Goal: Task Accomplishment & Management: Use online tool/utility

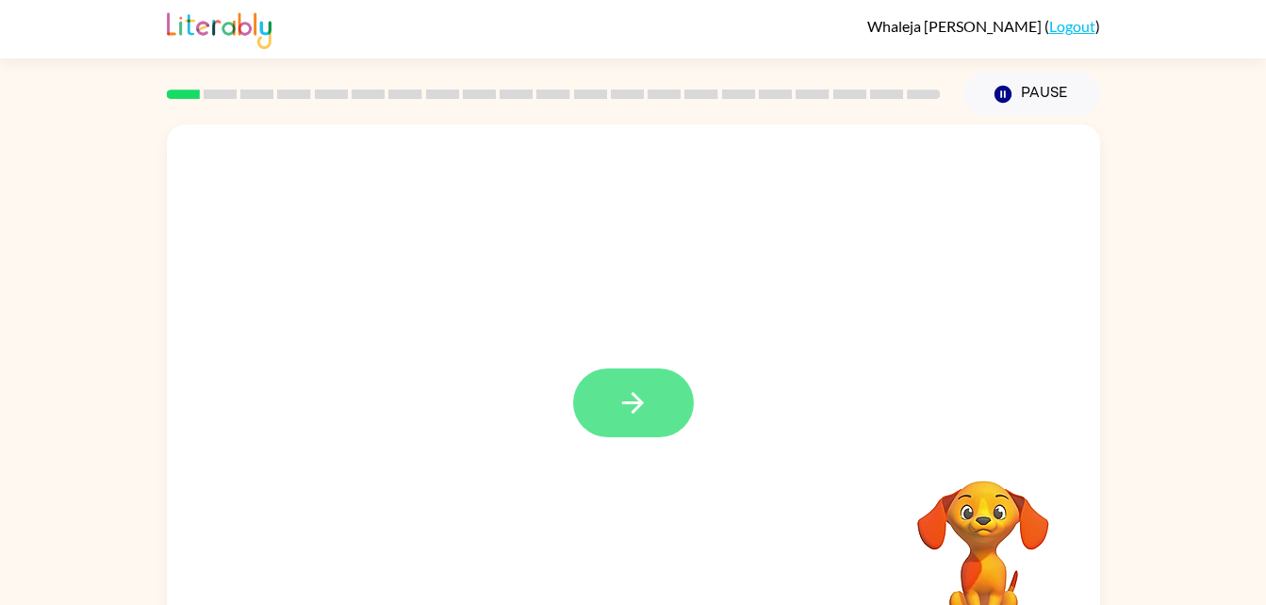
click at [626, 431] on button "button" at bounding box center [633, 402] width 121 height 69
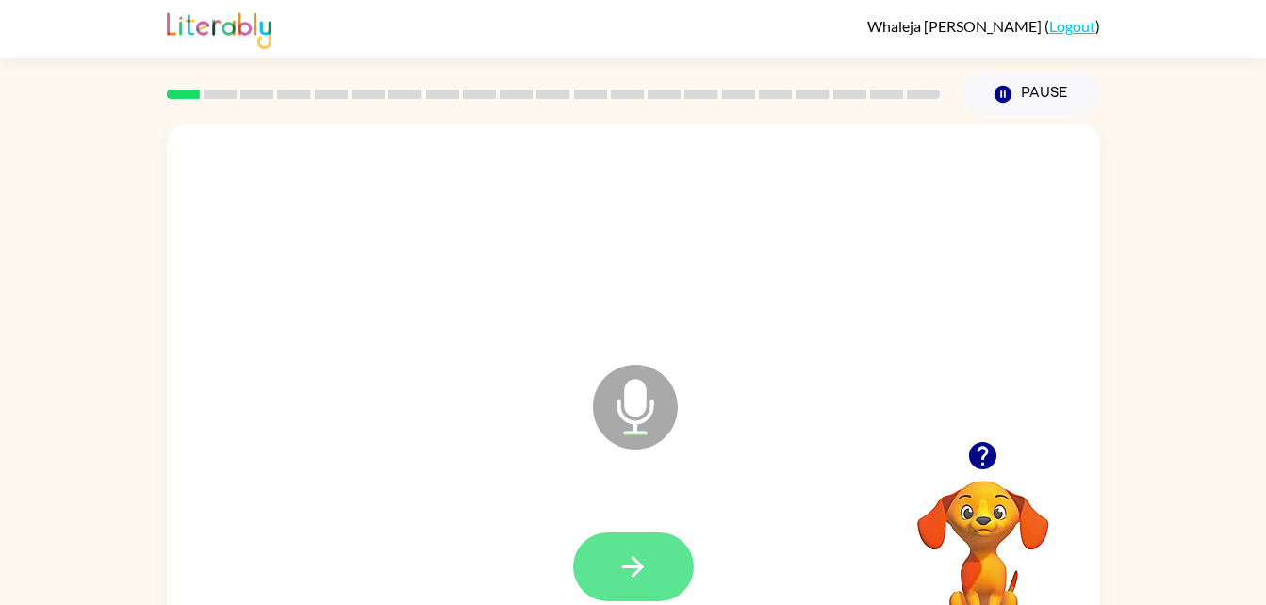
click at [613, 563] on button "button" at bounding box center [633, 566] width 121 height 69
click at [659, 578] on button "button" at bounding box center [633, 566] width 121 height 69
click at [631, 599] on button "button" at bounding box center [633, 566] width 121 height 69
click at [652, 545] on button "button" at bounding box center [633, 566] width 121 height 69
click at [613, 548] on button "button" at bounding box center [633, 566] width 121 height 69
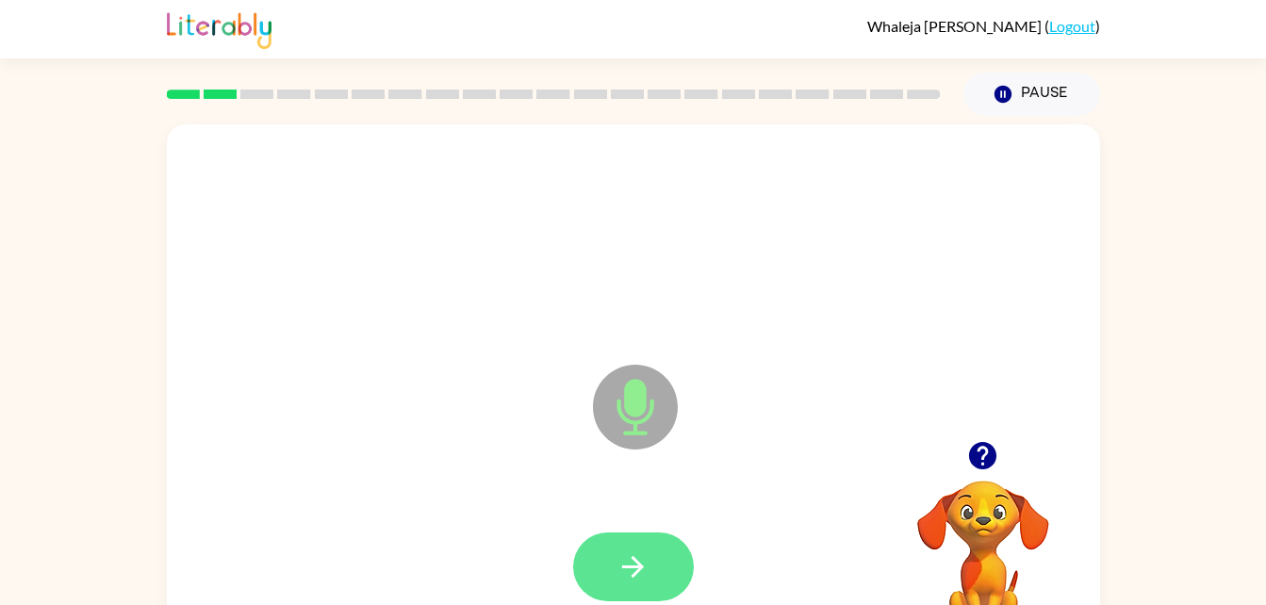
click at [639, 533] on button "button" at bounding box center [633, 566] width 121 height 69
click at [660, 540] on button "button" at bounding box center [633, 566] width 121 height 69
click at [654, 539] on button "button" at bounding box center [633, 566] width 121 height 69
click at [654, 557] on button "button" at bounding box center [633, 566] width 121 height 69
click at [657, 549] on button "button" at bounding box center [633, 566] width 121 height 69
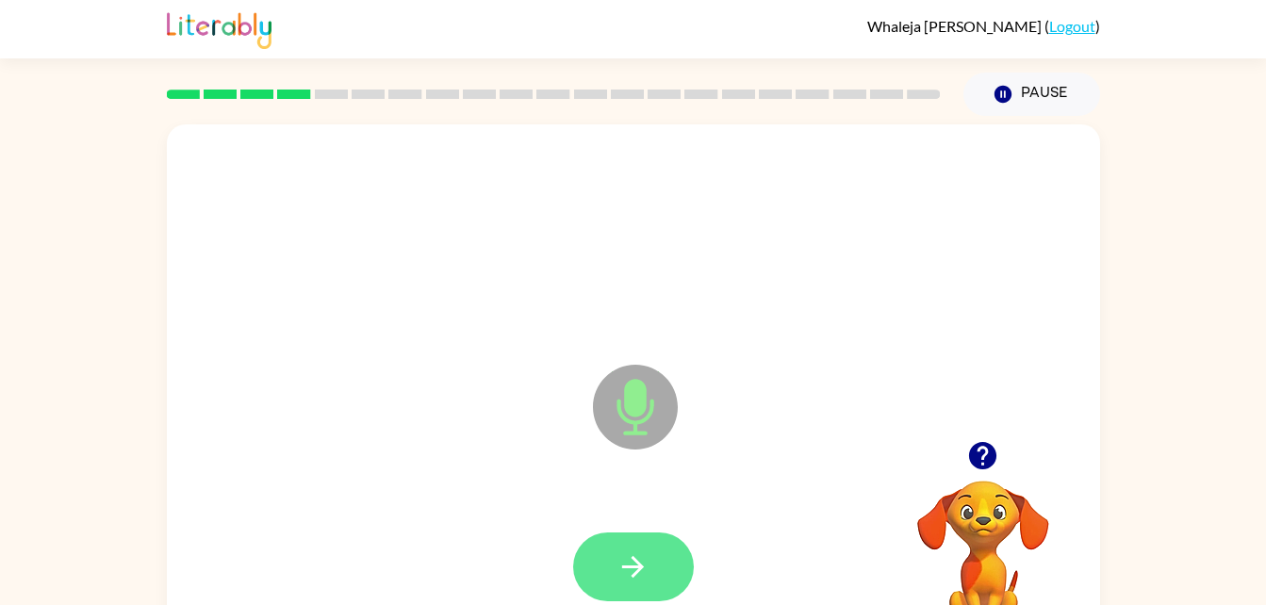
click at [662, 565] on button "button" at bounding box center [633, 566] width 121 height 69
click at [627, 596] on button "button" at bounding box center [633, 566] width 121 height 69
click at [629, 535] on button "button" at bounding box center [633, 566] width 121 height 69
click at [618, 557] on icon "button" at bounding box center [632, 566] width 33 height 33
click at [655, 541] on button "button" at bounding box center [633, 566] width 121 height 69
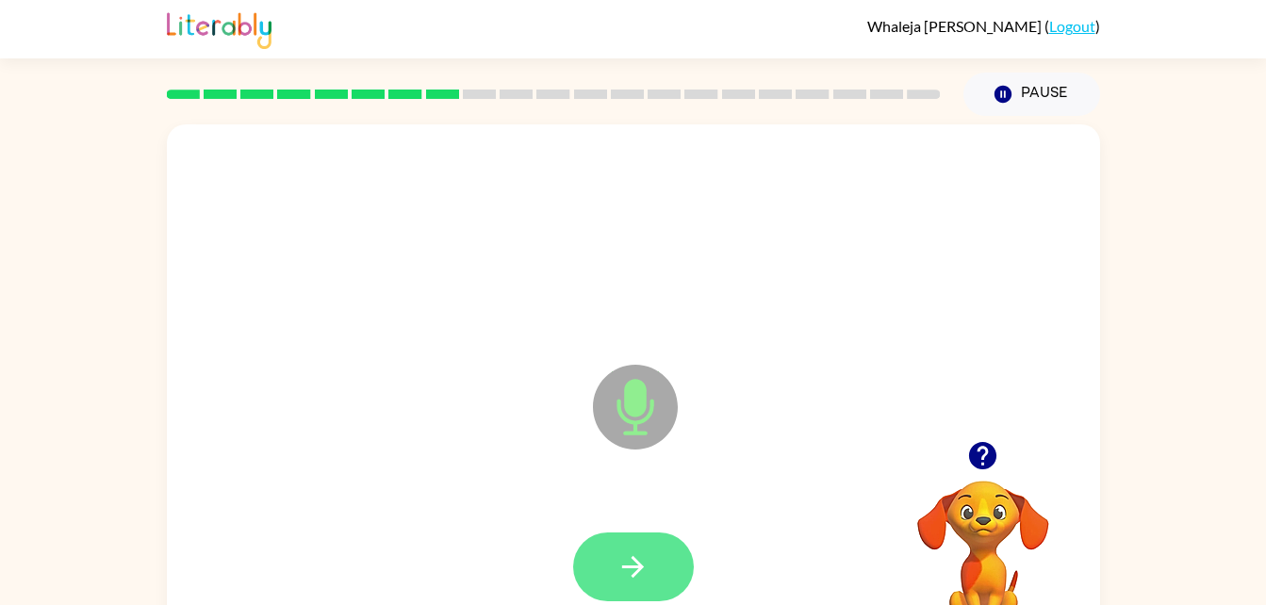
click at [632, 559] on icon "button" at bounding box center [633, 567] width 22 height 22
click at [611, 563] on button "button" at bounding box center [633, 566] width 121 height 69
click at [628, 547] on button "button" at bounding box center [633, 566] width 121 height 69
click at [665, 560] on button "button" at bounding box center [633, 566] width 121 height 69
click at [614, 534] on button "button" at bounding box center [633, 566] width 121 height 69
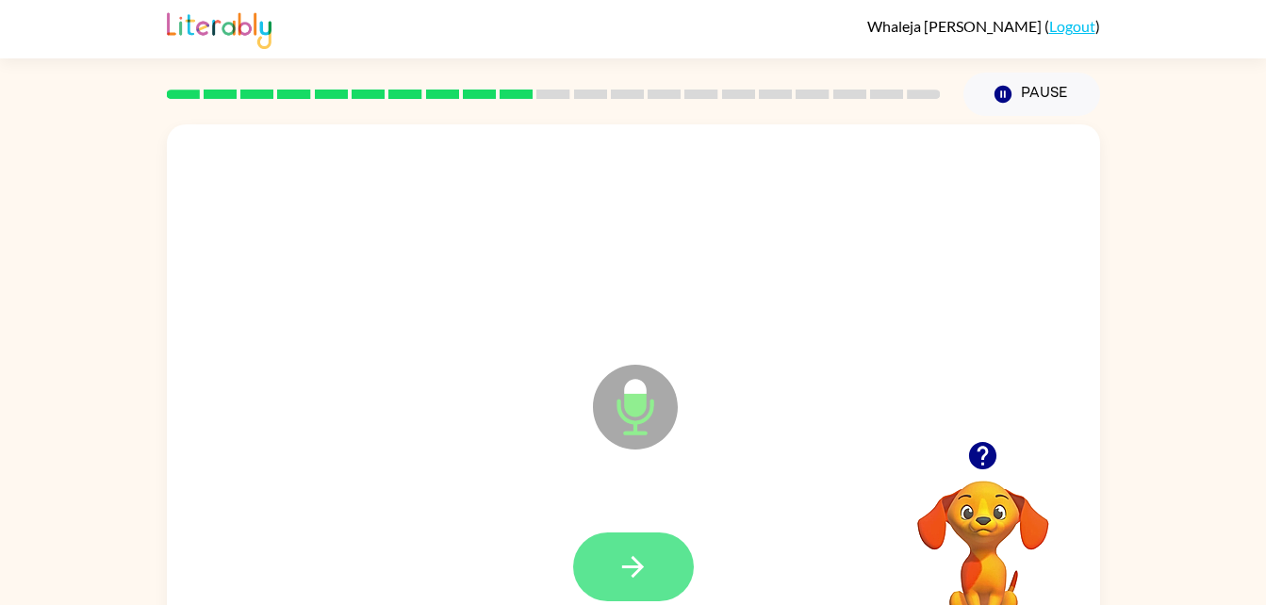
click at [635, 538] on button "button" at bounding box center [633, 566] width 121 height 69
click at [633, 580] on icon "button" at bounding box center [632, 566] width 33 height 33
click at [644, 561] on icon "button" at bounding box center [632, 566] width 33 height 33
click at [625, 563] on icon "button" at bounding box center [632, 566] width 33 height 33
click at [628, 591] on button "button" at bounding box center [633, 566] width 121 height 69
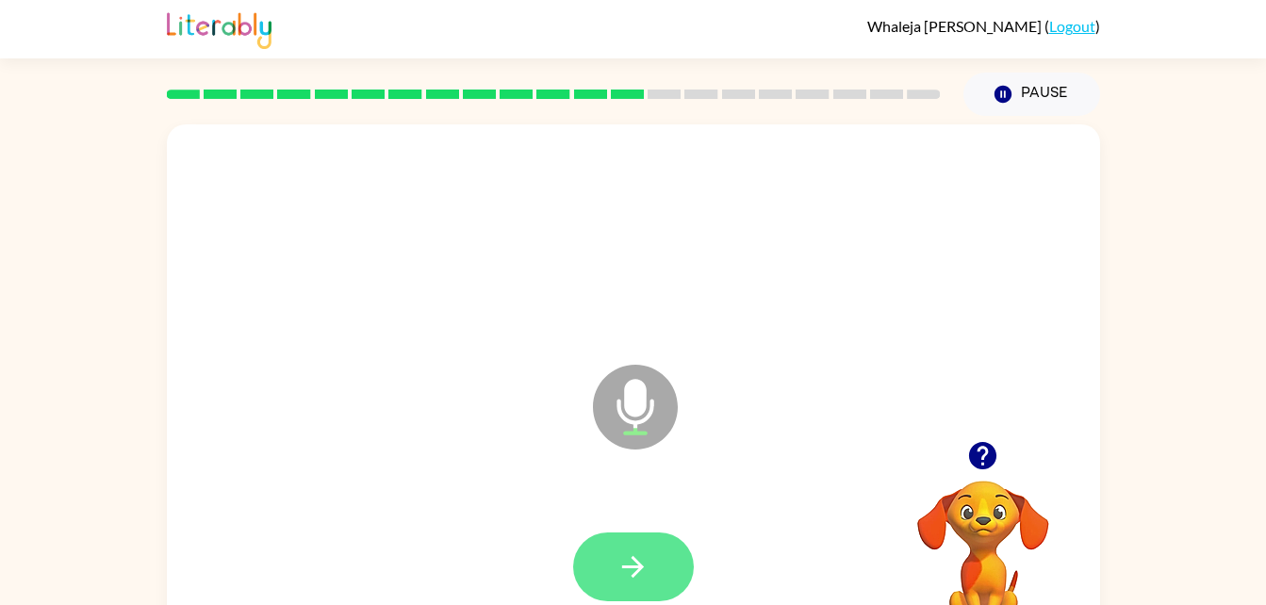
click at [629, 540] on button "button" at bounding box center [633, 566] width 121 height 69
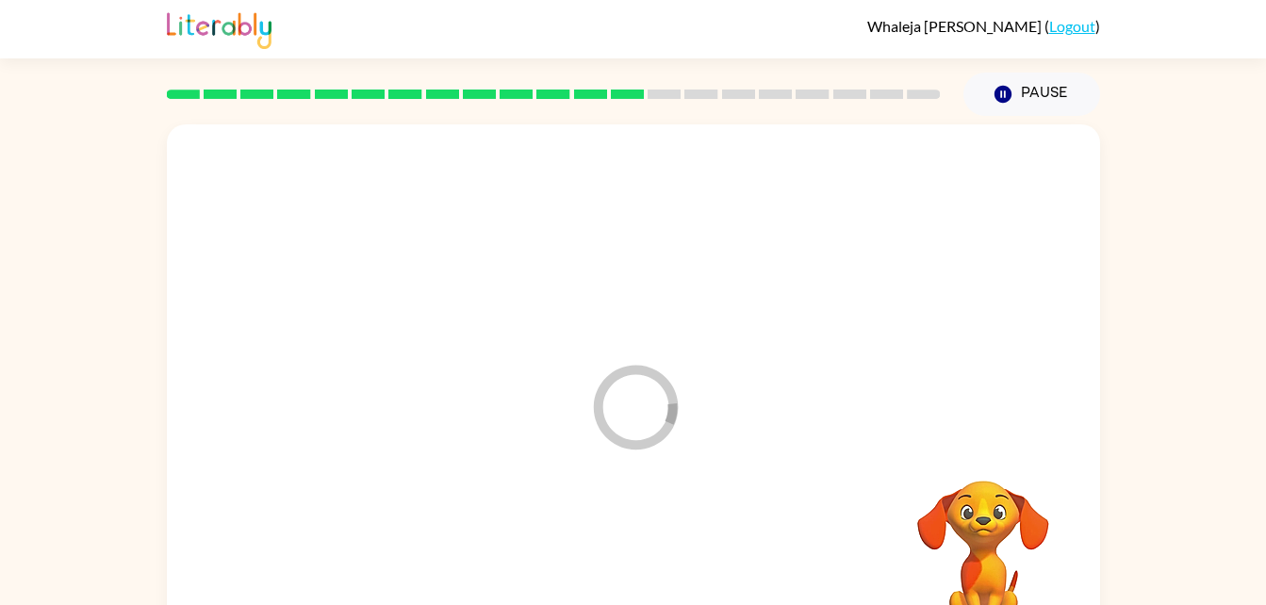
click at [642, 545] on div at bounding box center [633, 567] width 895 height 155
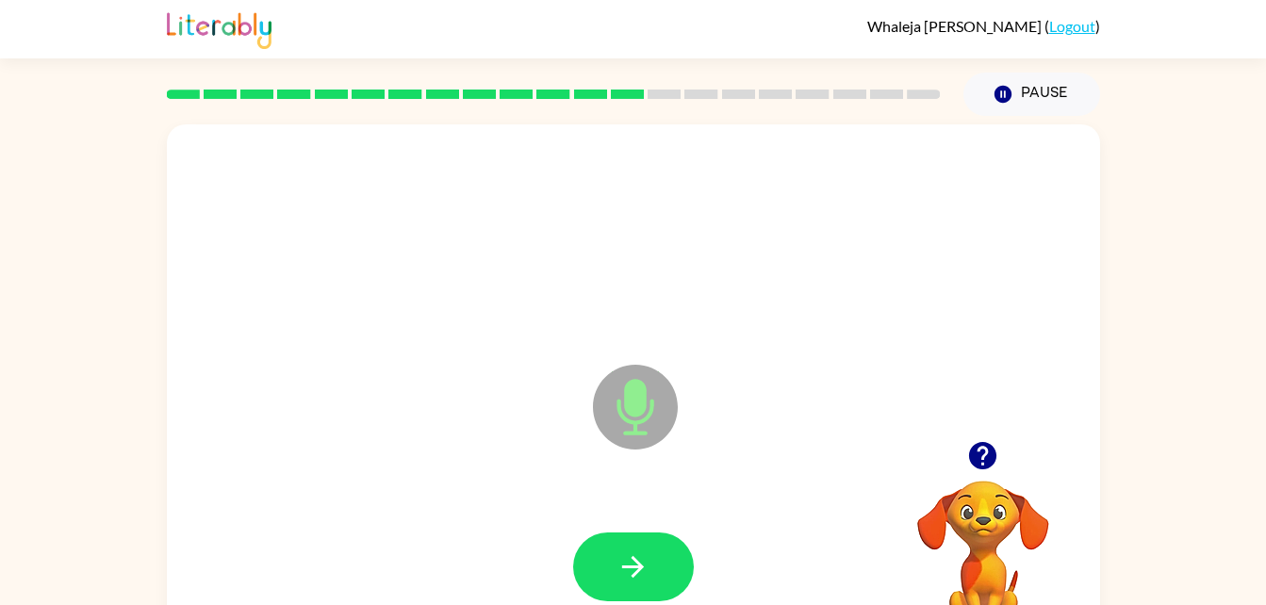
scroll to position [10, 0]
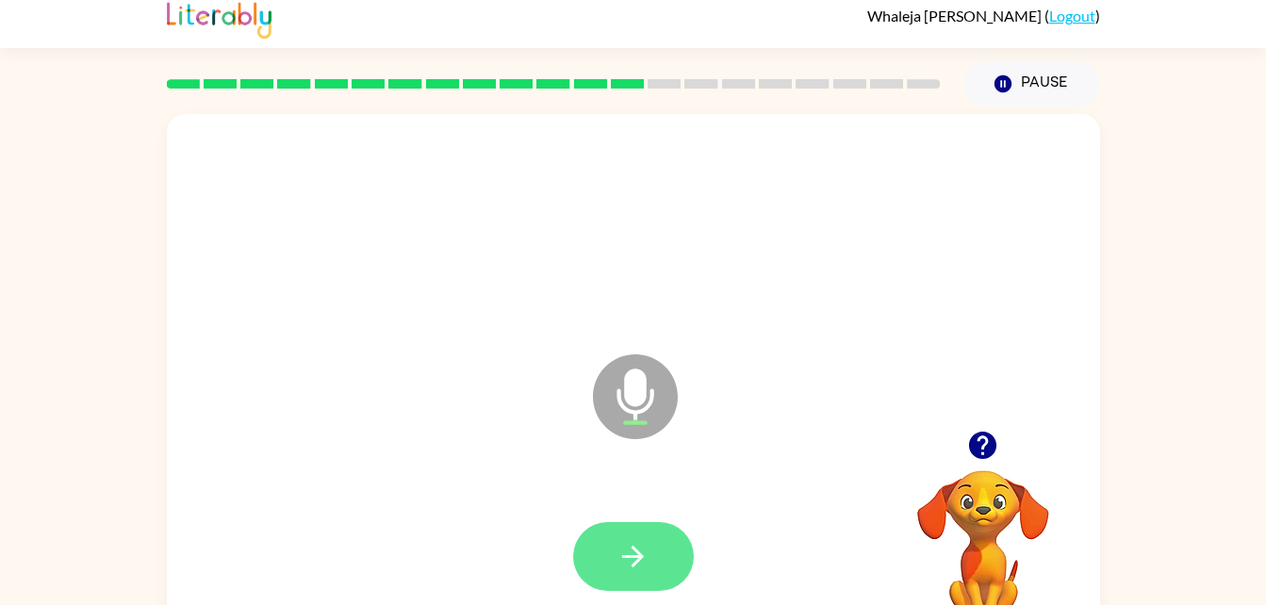
click at [620, 547] on icon "button" at bounding box center [632, 556] width 33 height 33
click at [689, 554] on button "button" at bounding box center [633, 556] width 121 height 69
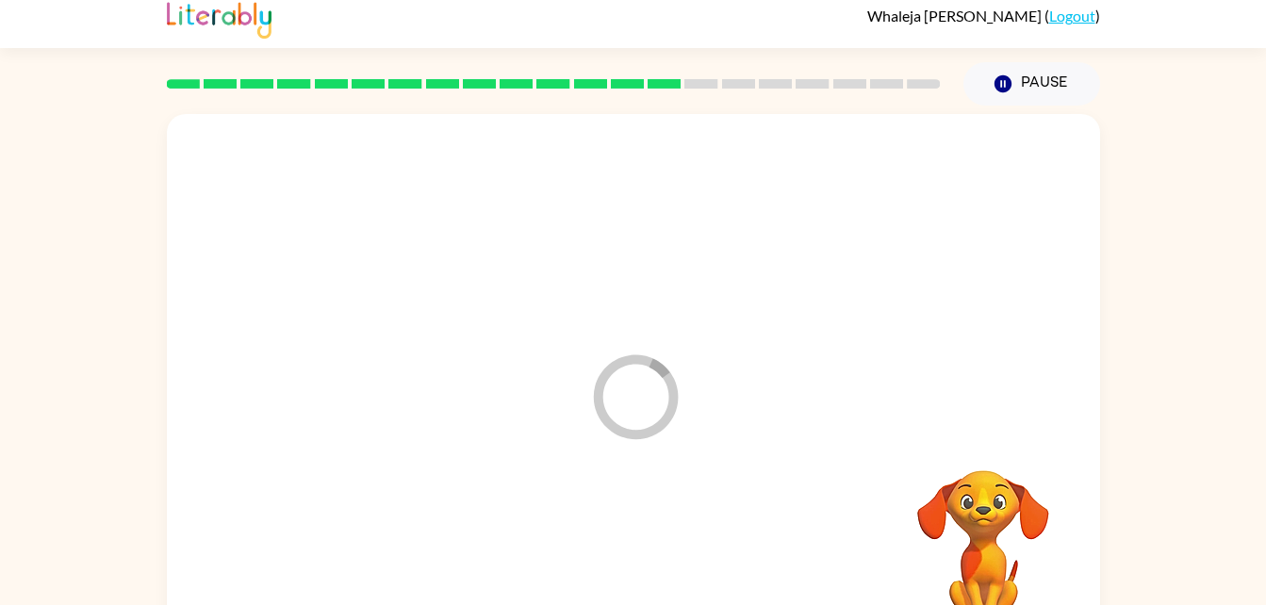
click at [619, 552] on div at bounding box center [633, 557] width 895 height 155
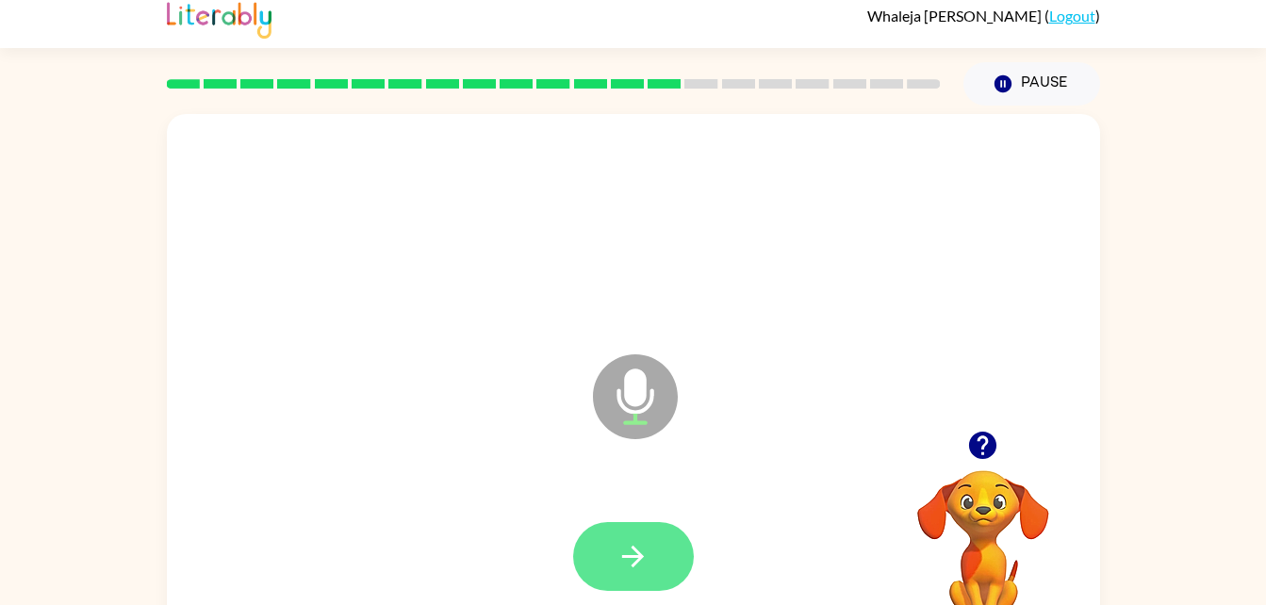
click at [650, 530] on button "button" at bounding box center [633, 556] width 121 height 69
click at [635, 558] on icon "button" at bounding box center [632, 556] width 33 height 33
click at [628, 525] on button "button" at bounding box center [633, 556] width 121 height 69
click at [618, 577] on button "button" at bounding box center [633, 556] width 121 height 69
click at [649, 543] on button "button" at bounding box center [633, 556] width 121 height 69
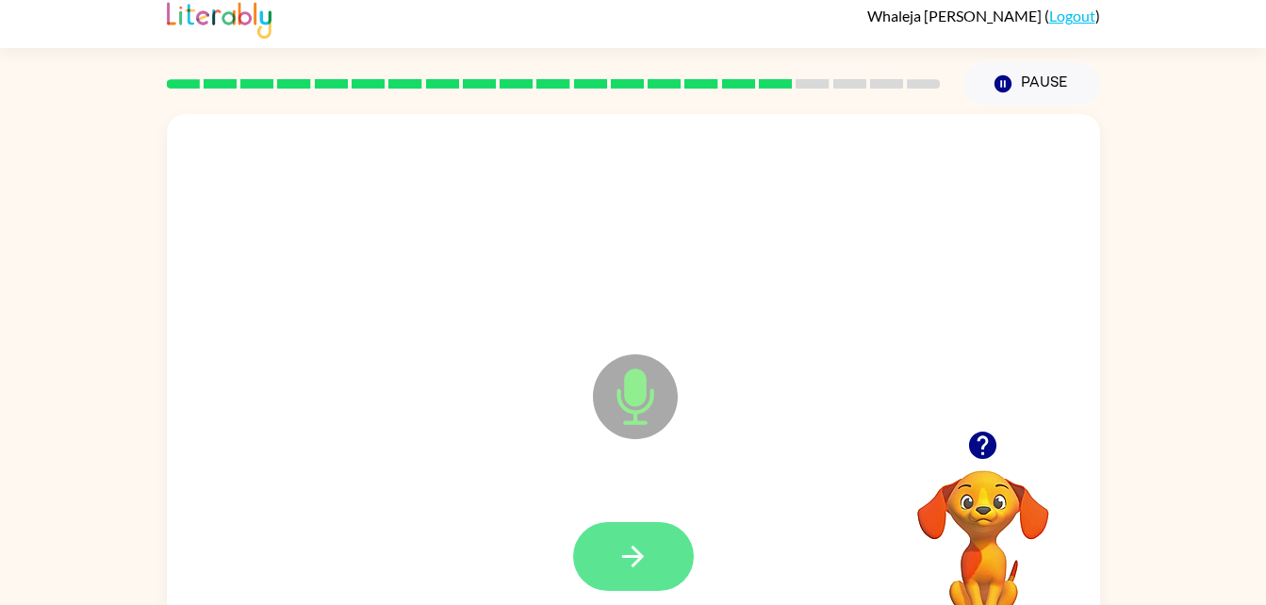
click at [621, 552] on icon "button" at bounding box center [632, 556] width 33 height 33
click at [648, 542] on icon "button" at bounding box center [632, 556] width 33 height 33
click at [640, 556] on icon "button" at bounding box center [633, 557] width 22 height 22
click at [624, 555] on icon "button" at bounding box center [633, 557] width 22 height 22
click at [611, 522] on button "button" at bounding box center [633, 556] width 121 height 69
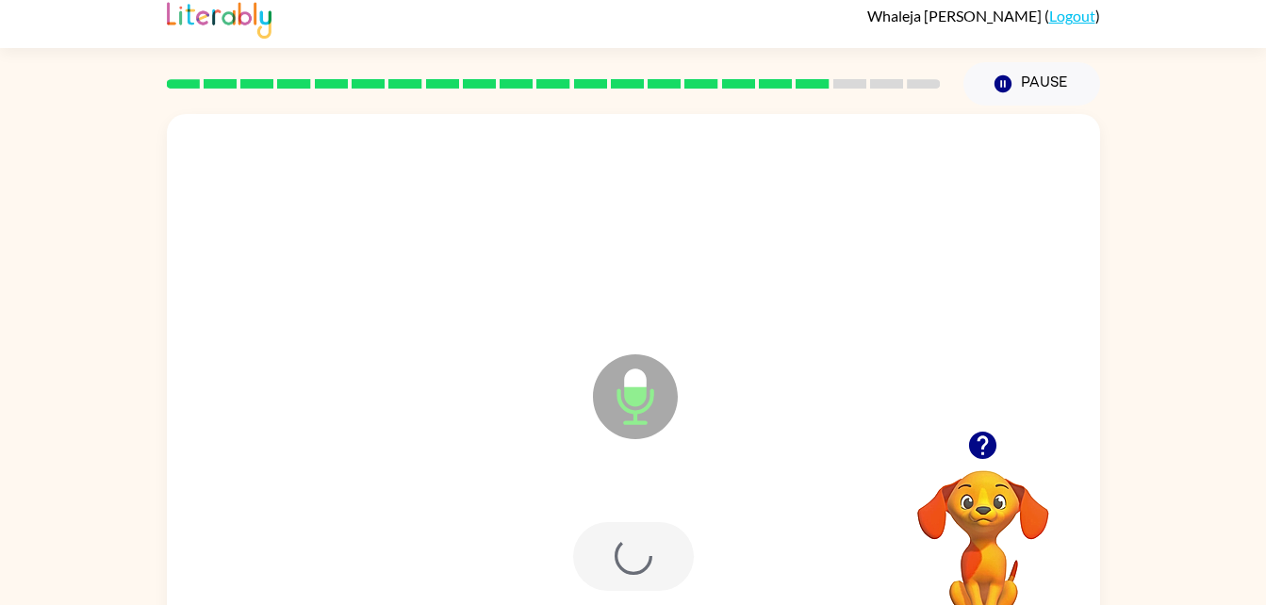
click at [612, 550] on div at bounding box center [633, 556] width 121 height 69
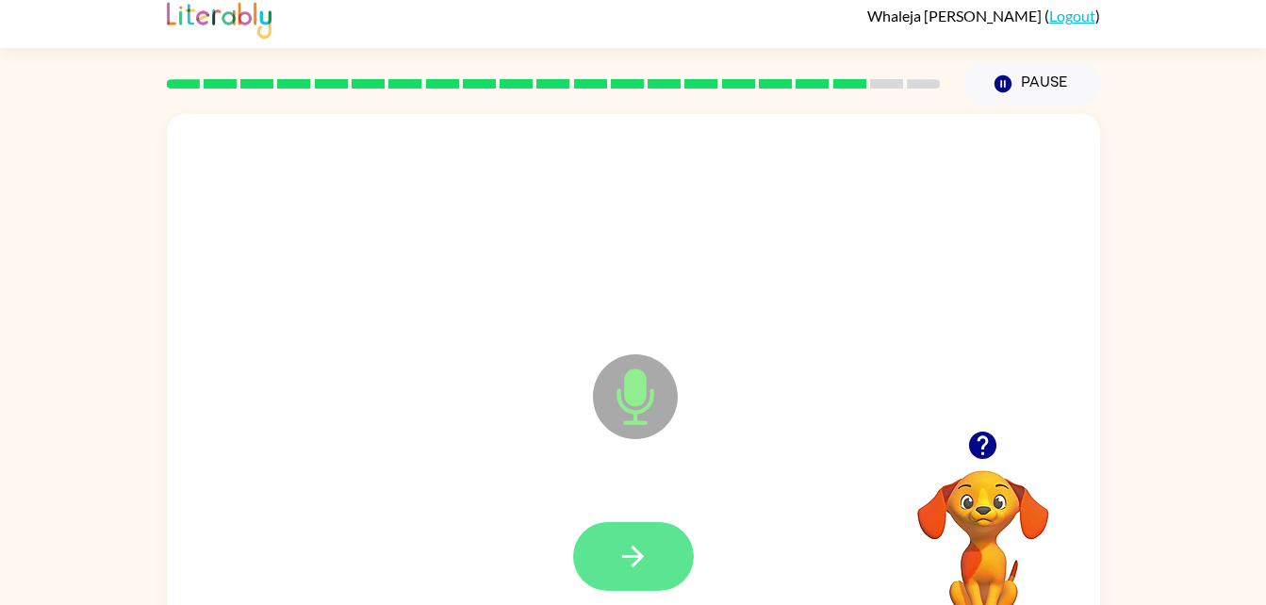
click at [628, 536] on button "button" at bounding box center [633, 556] width 121 height 69
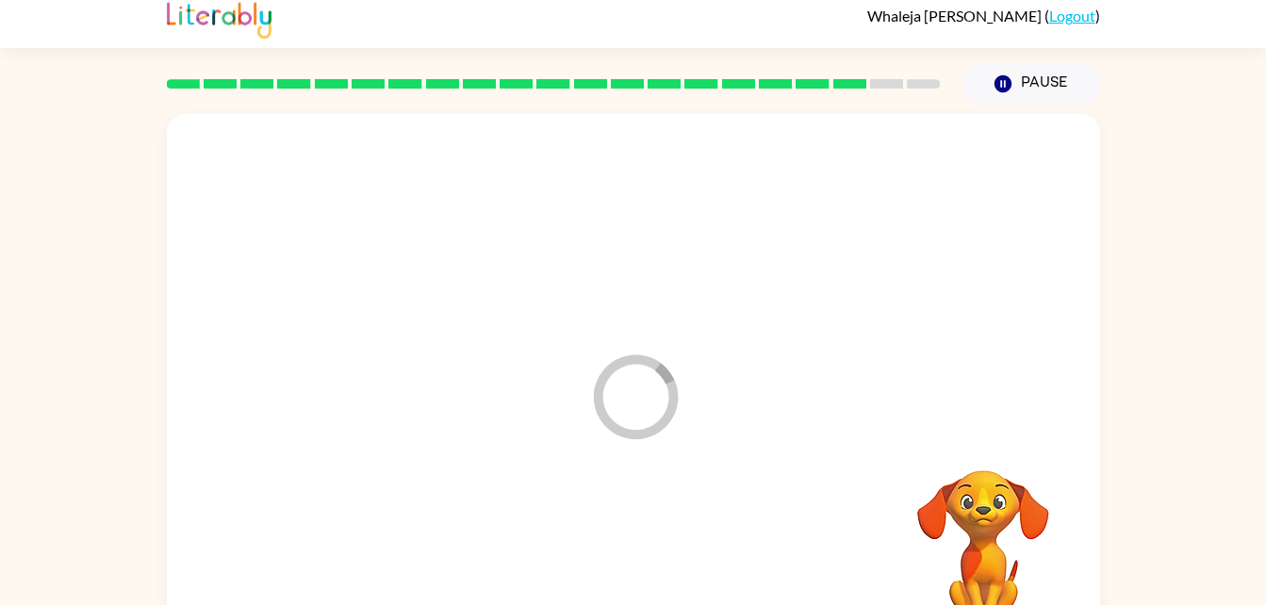
click at [640, 538] on div at bounding box center [633, 557] width 895 height 155
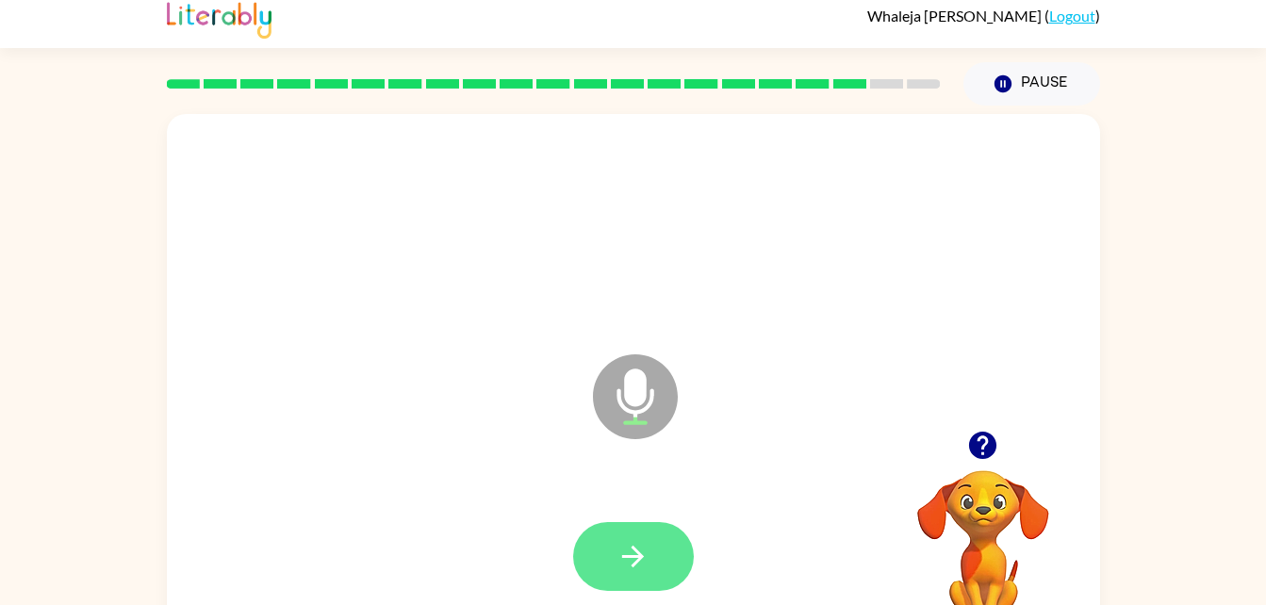
click at [654, 539] on button "button" at bounding box center [633, 556] width 121 height 69
click at [615, 568] on button "button" at bounding box center [633, 556] width 121 height 69
click at [635, 527] on button "button" at bounding box center [633, 556] width 121 height 69
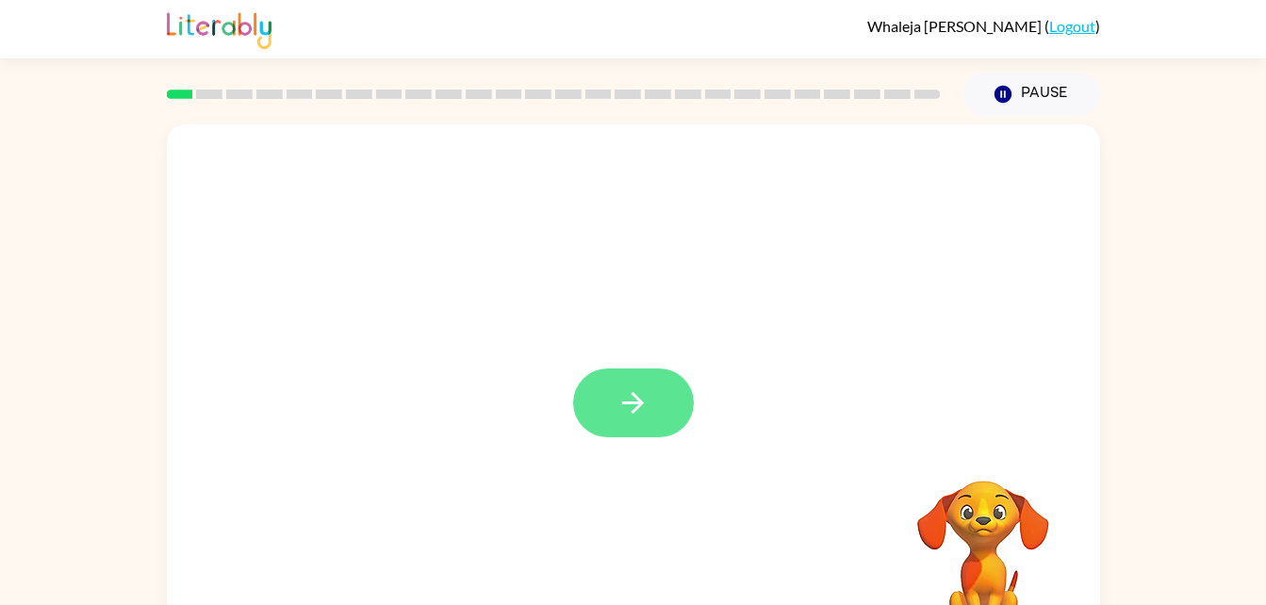
click at [638, 392] on icon "button" at bounding box center [632, 402] width 33 height 33
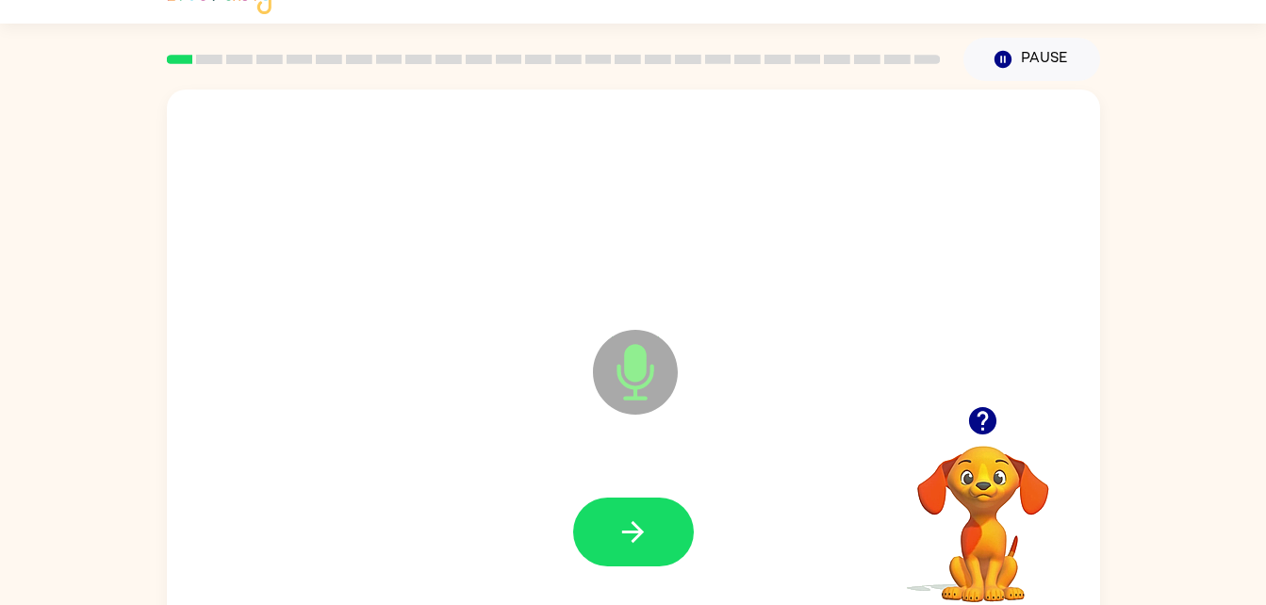
scroll to position [36, 0]
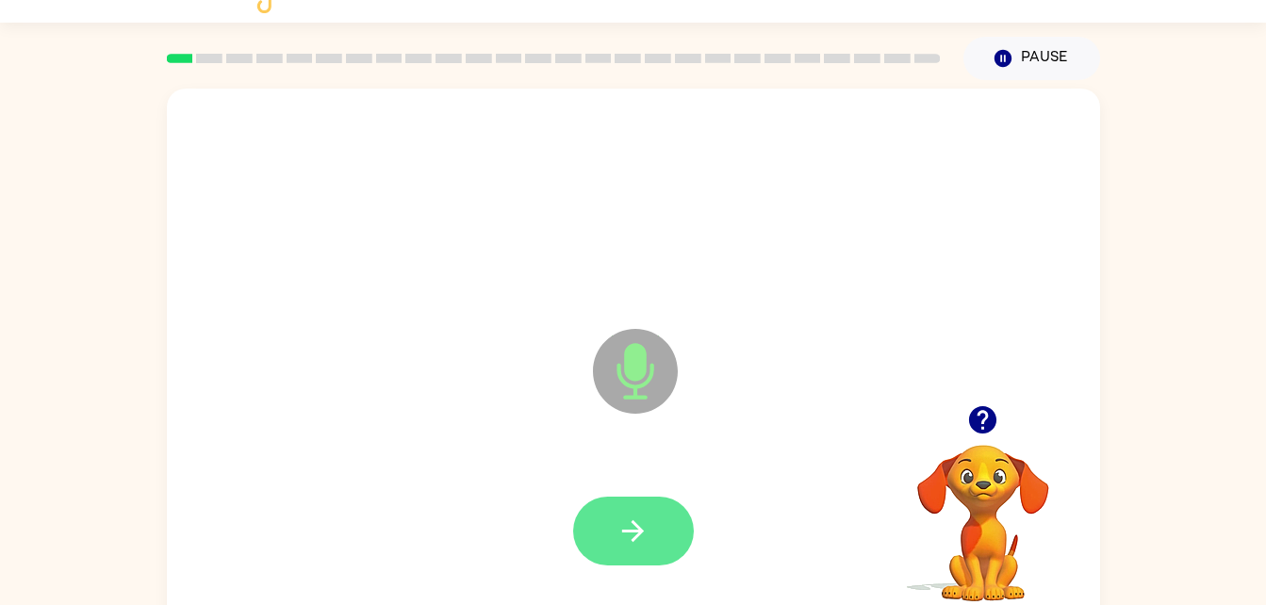
click at [635, 517] on icon "button" at bounding box center [632, 531] width 33 height 33
click at [646, 509] on button "button" at bounding box center [633, 531] width 121 height 69
click at [622, 532] on icon "button" at bounding box center [632, 531] width 33 height 33
click at [651, 530] on button "button" at bounding box center [633, 531] width 121 height 69
click at [628, 507] on button "button" at bounding box center [633, 531] width 121 height 69
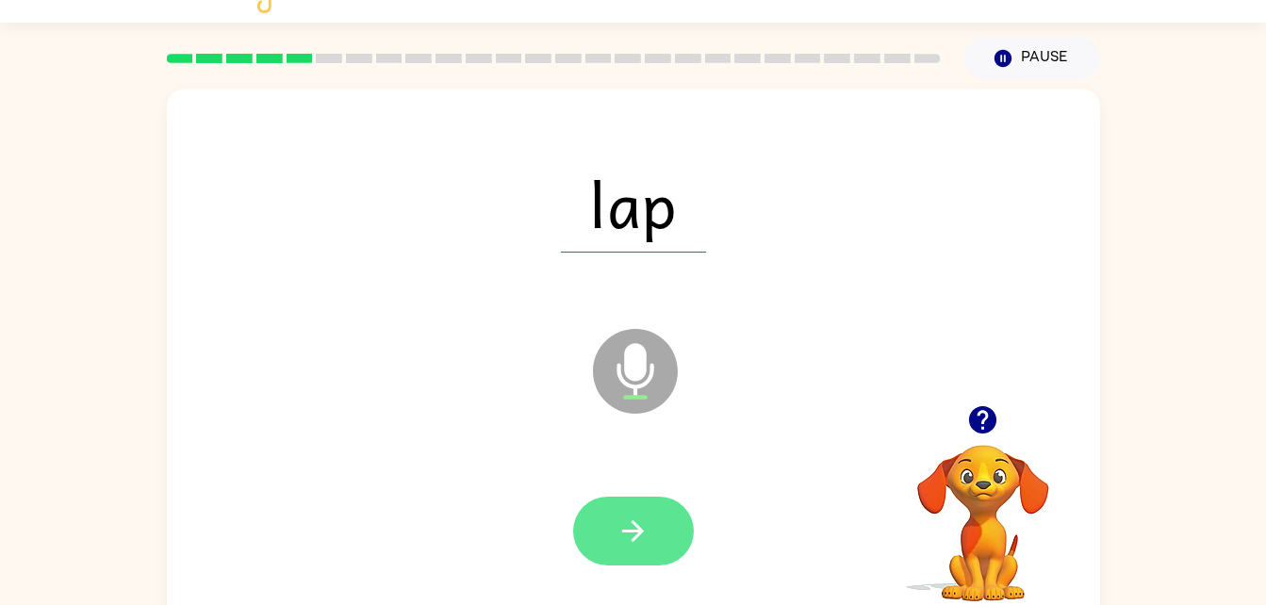
click at [625, 499] on button "button" at bounding box center [633, 531] width 121 height 69
click at [670, 530] on button "button" at bounding box center [633, 531] width 121 height 69
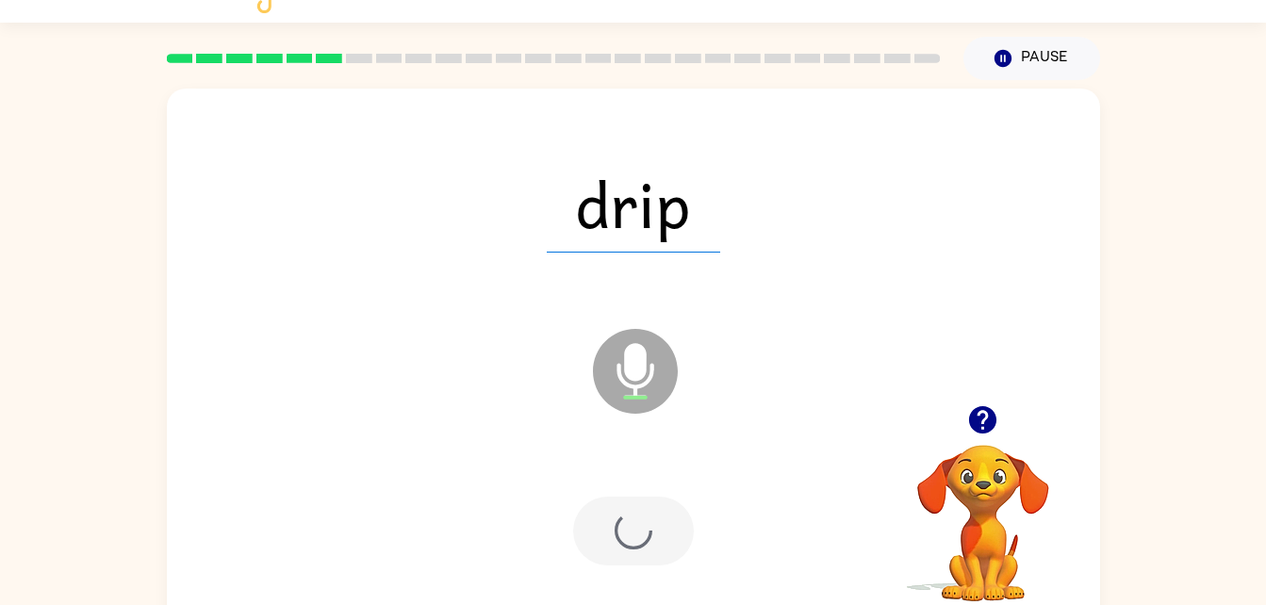
click at [636, 527] on div at bounding box center [633, 531] width 121 height 69
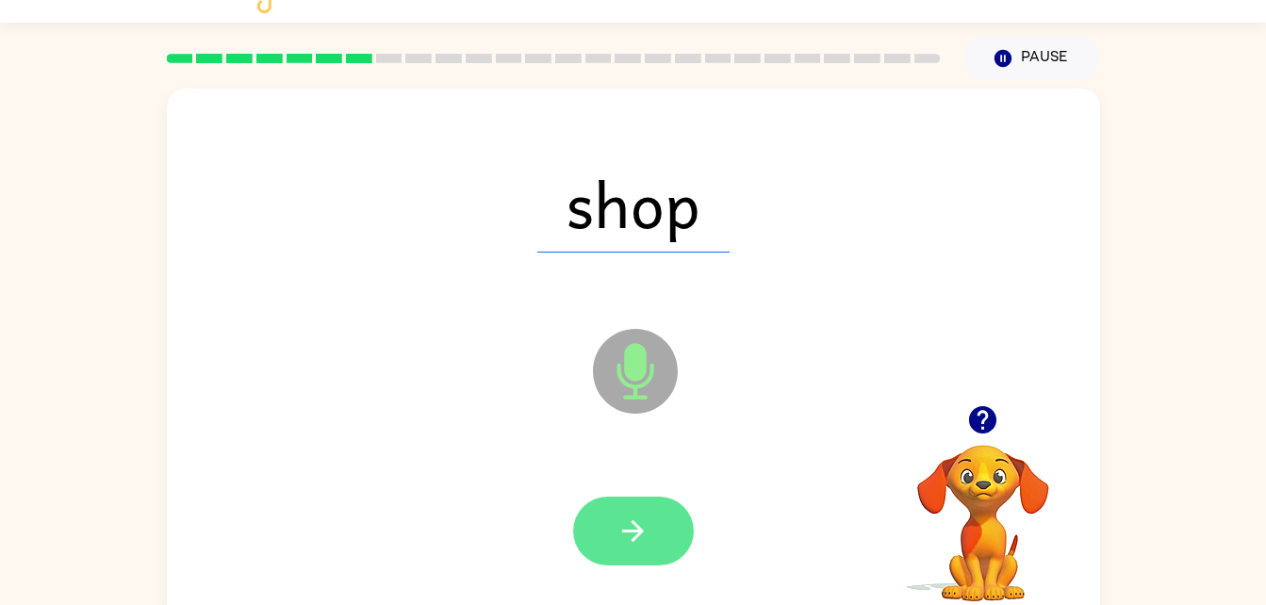
click at [597, 522] on button "button" at bounding box center [633, 531] width 121 height 69
click at [658, 537] on button "button" at bounding box center [633, 531] width 121 height 69
click at [644, 524] on icon "button" at bounding box center [632, 531] width 33 height 33
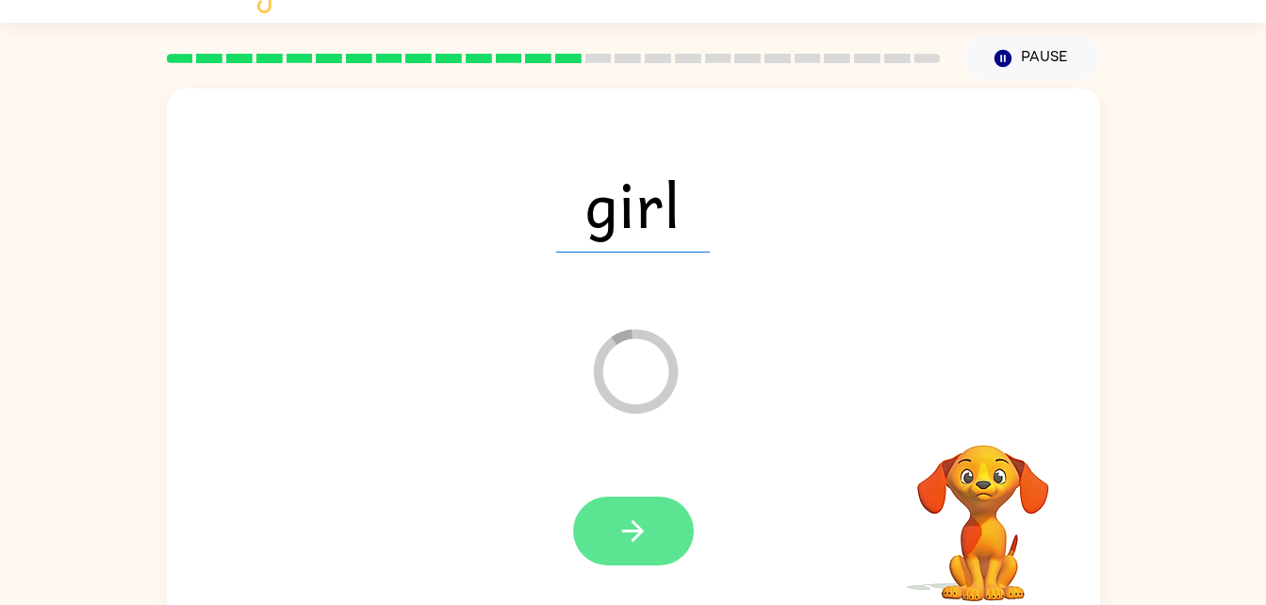
click at [629, 530] on icon "button" at bounding box center [633, 531] width 22 height 22
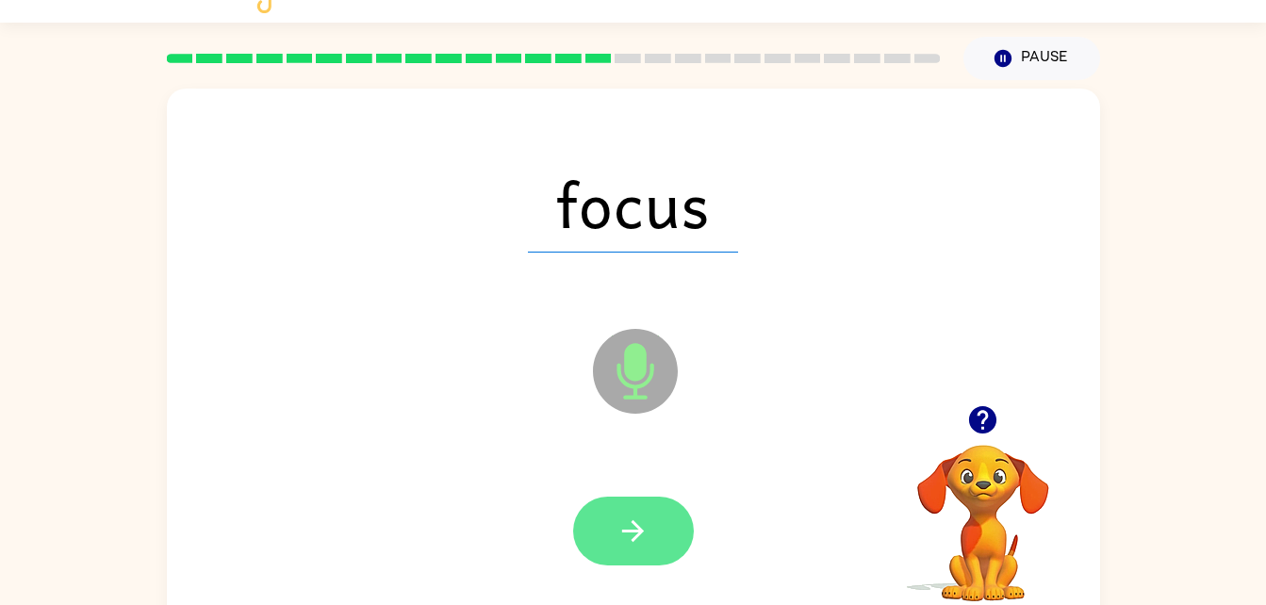
click at [624, 503] on button "button" at bounding box center [633, 531] width 121 height 69
click at [625, 512] on button "button" at bounding box center [633, 531] width 121 height 69
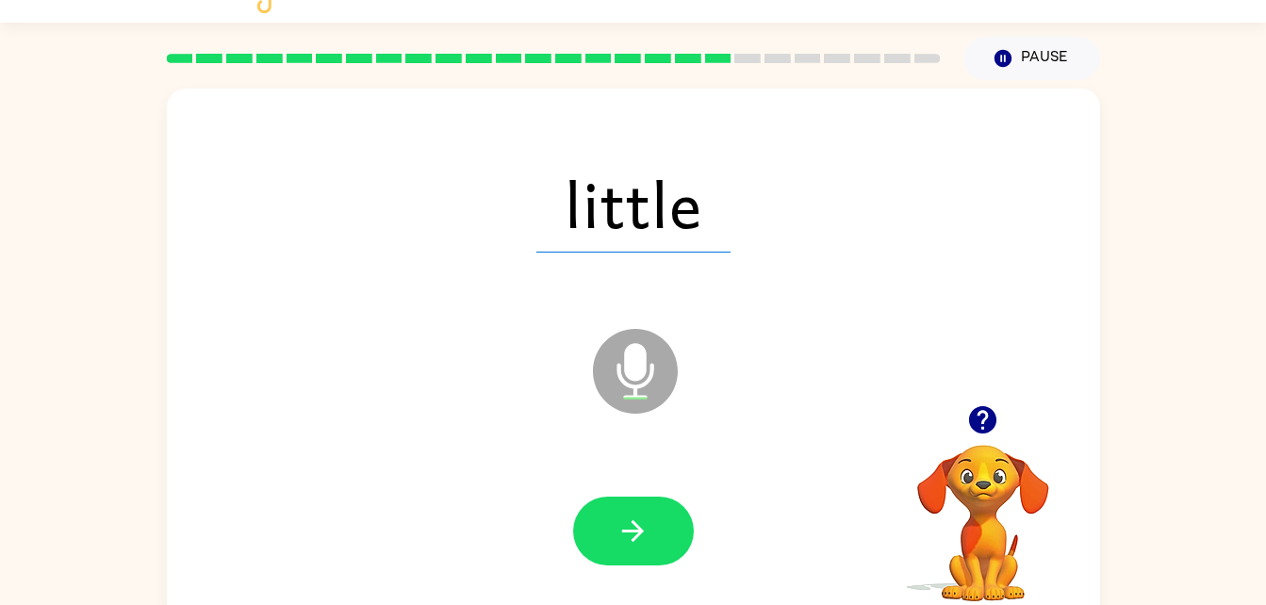
scroll to position [52, 0]
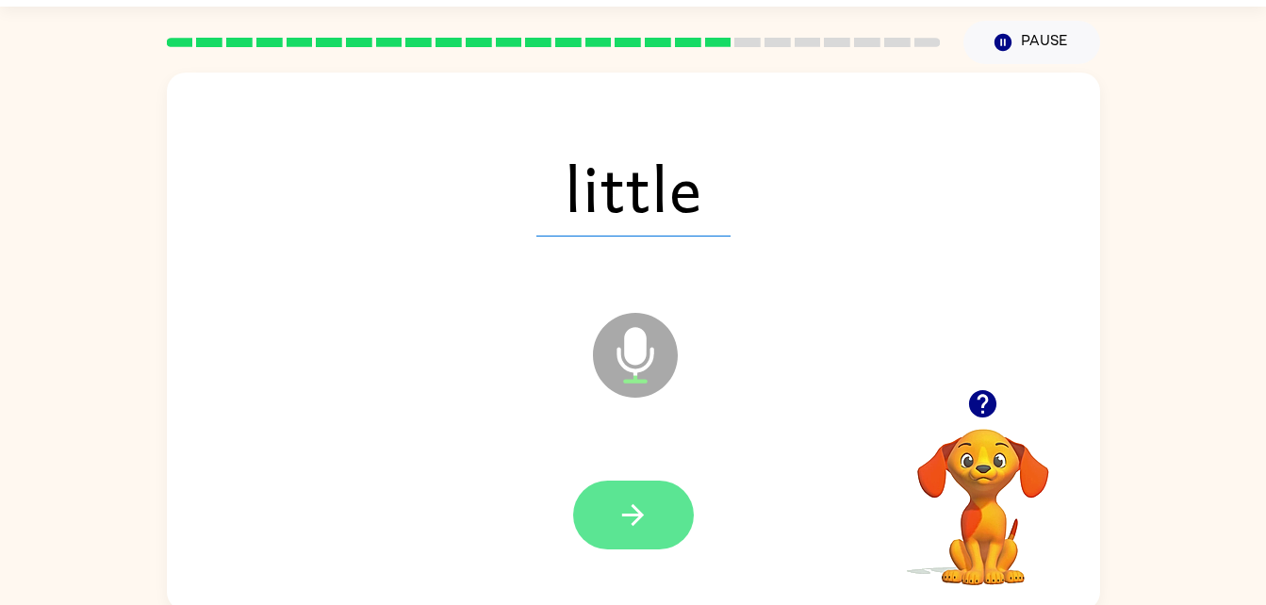
click at [648, 510] on icon "button" at bounding box center [632, 514] width 33 height 33
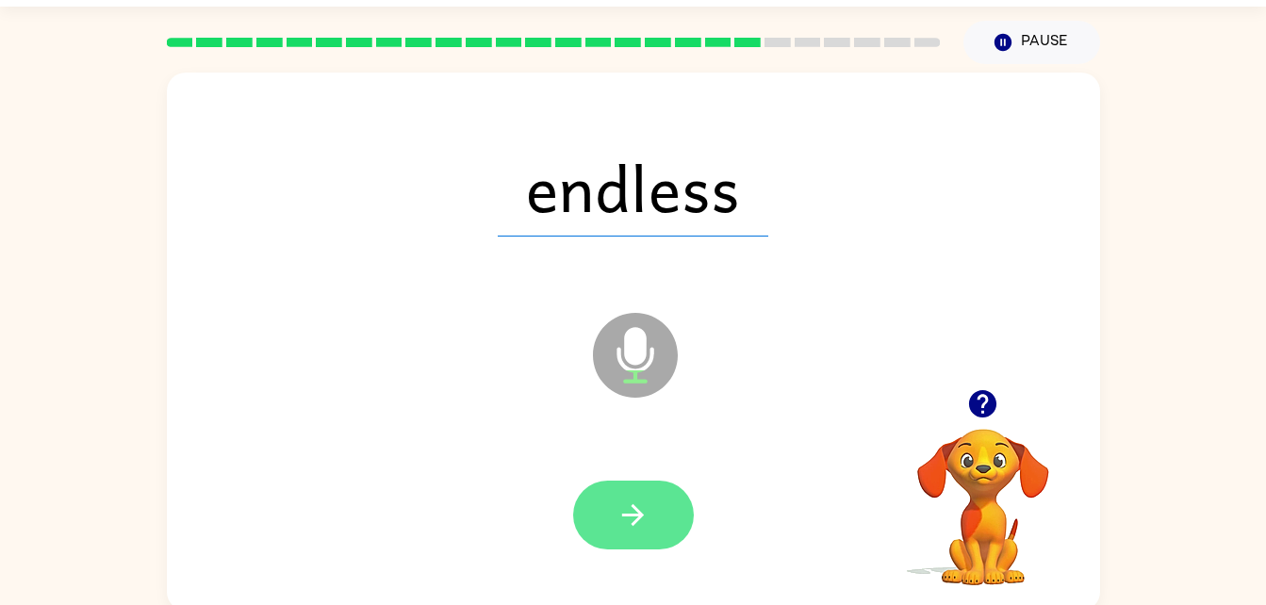
click at [603, 524] on button "button" at bounding box center [633, 515] width 121 height 69
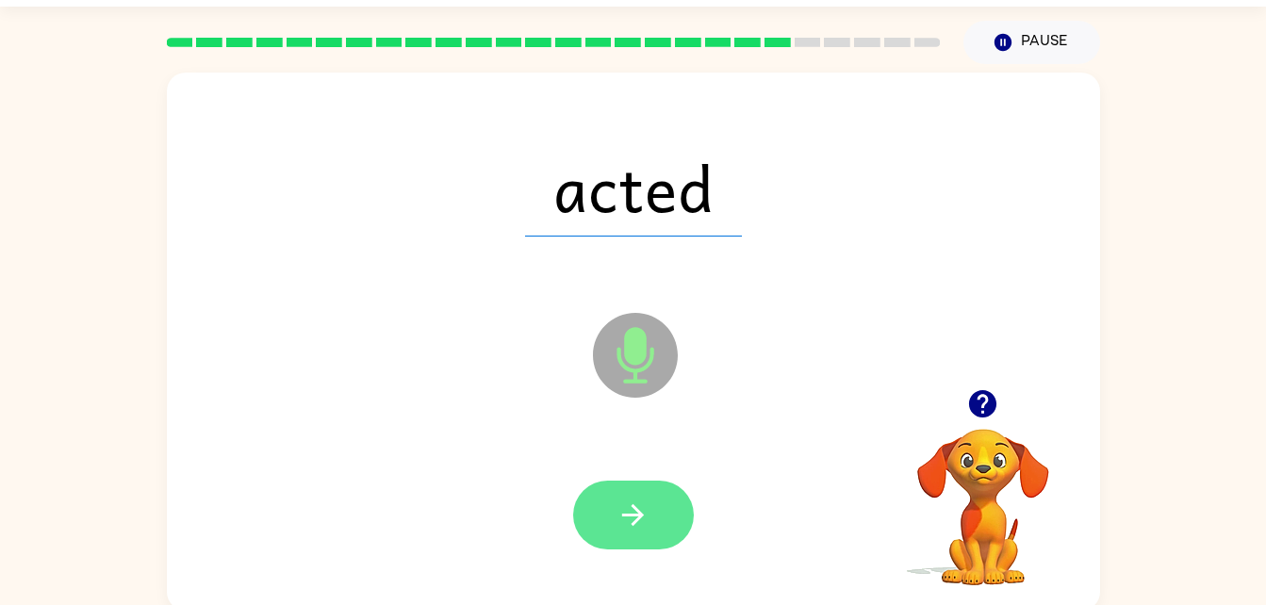
click at [652, 482] on button "button" at bounding box center [633, 515] width 121 height 69
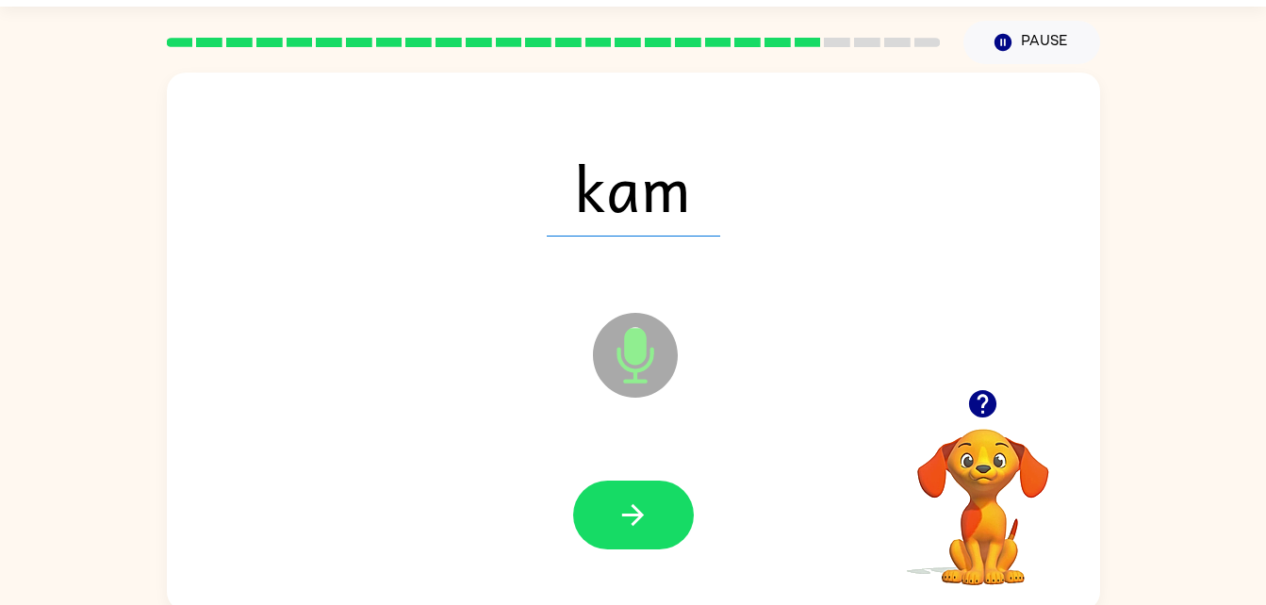
click at [576, 490] on div at bounding box center [633, 515] width 121 height 69
click at [587, 496] on button "button" at bounding box center [633, 515] width 121 height 69
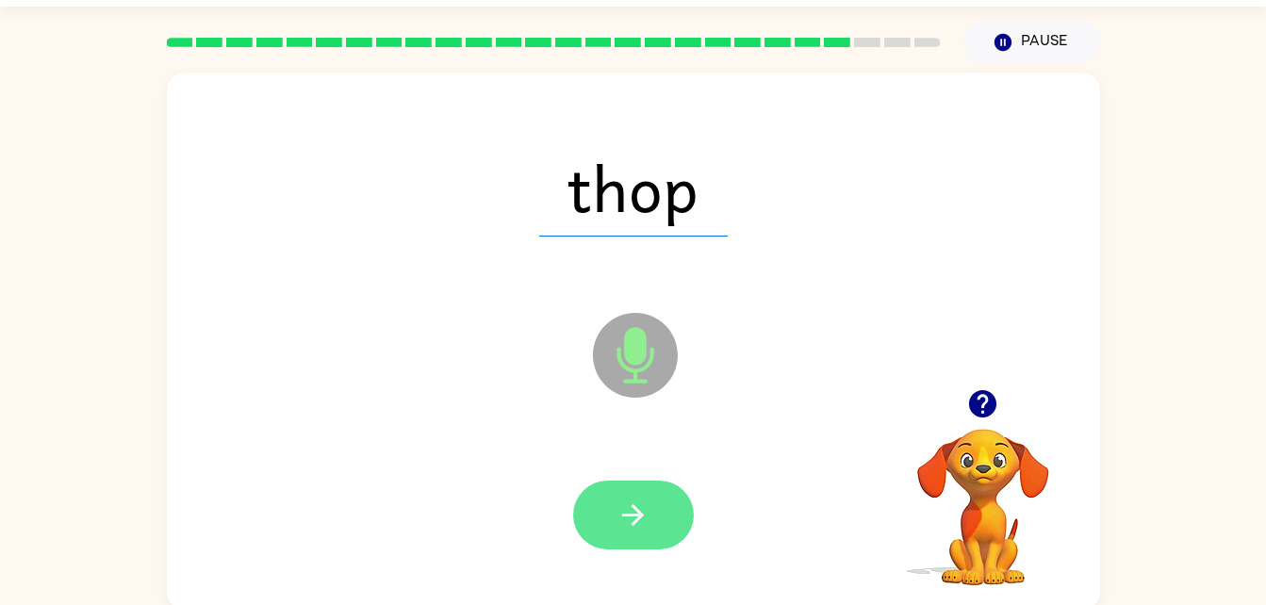
click at [621, 539] on button "button" at bounding box center [633, 515] width 121 height 69
click at [607, 508] on div at bounding box center [633, 515] width 121 height 69
click at [629, 507] on icon "button" at bounding box center [632, 514] width 33 height 33
click at [656, 498] on button "button" at bounding box center [633, 515] width 121 height 69
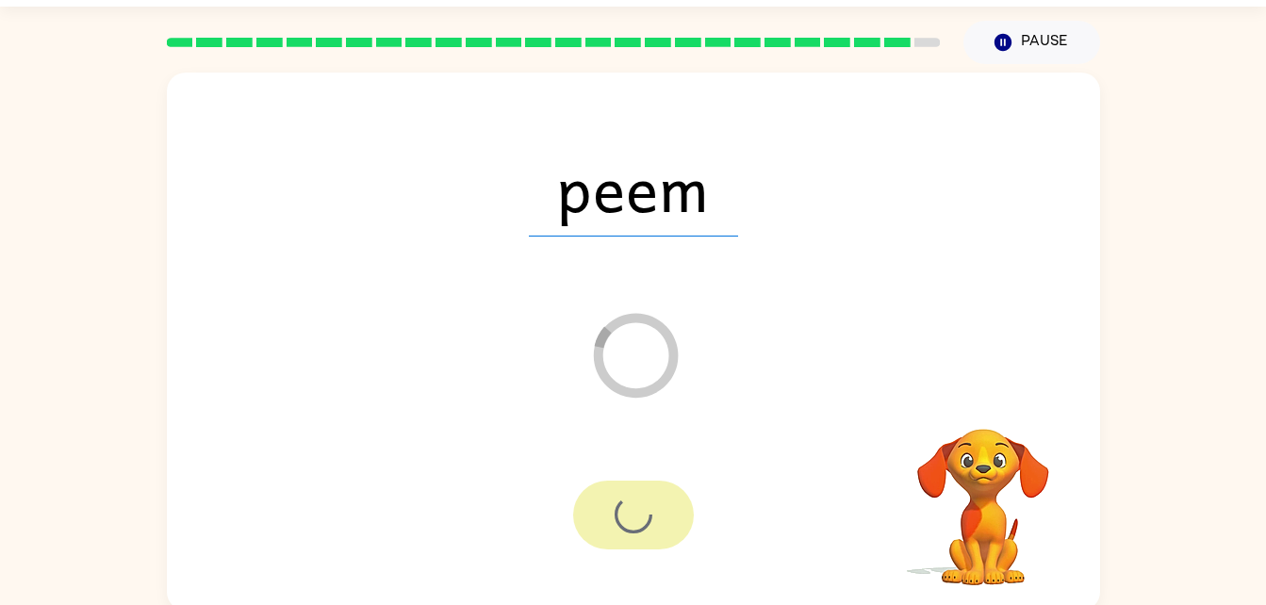
scroll to position [24, 0]
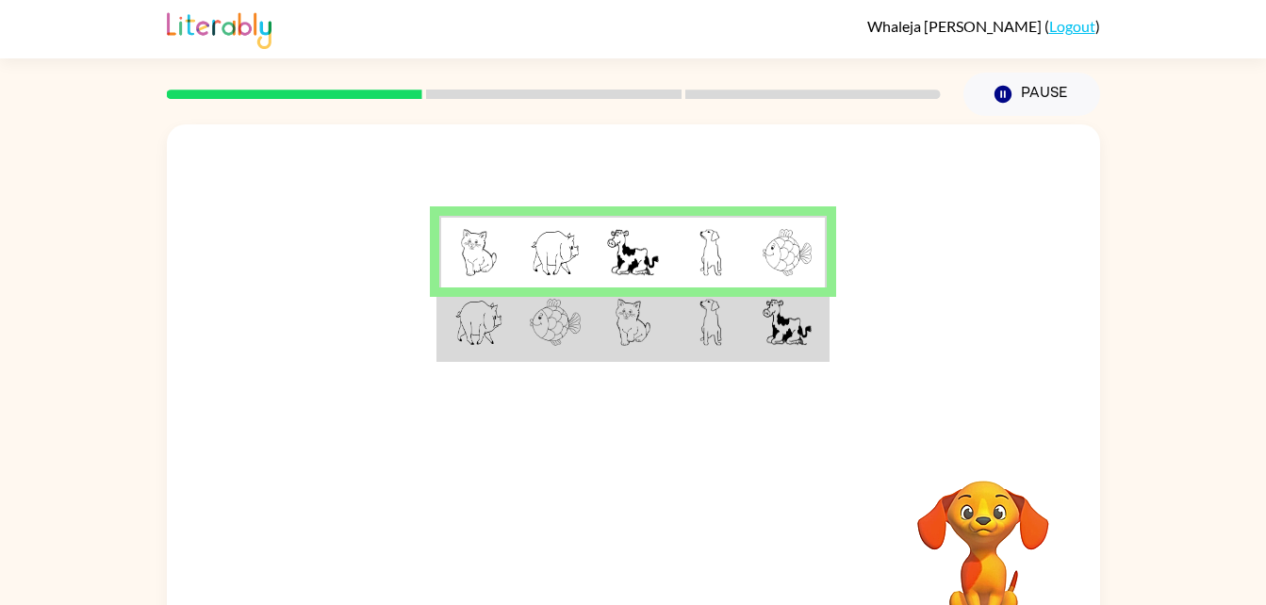
click at [609, 331] on td at bounding box center [632, 323] width 77 height 73
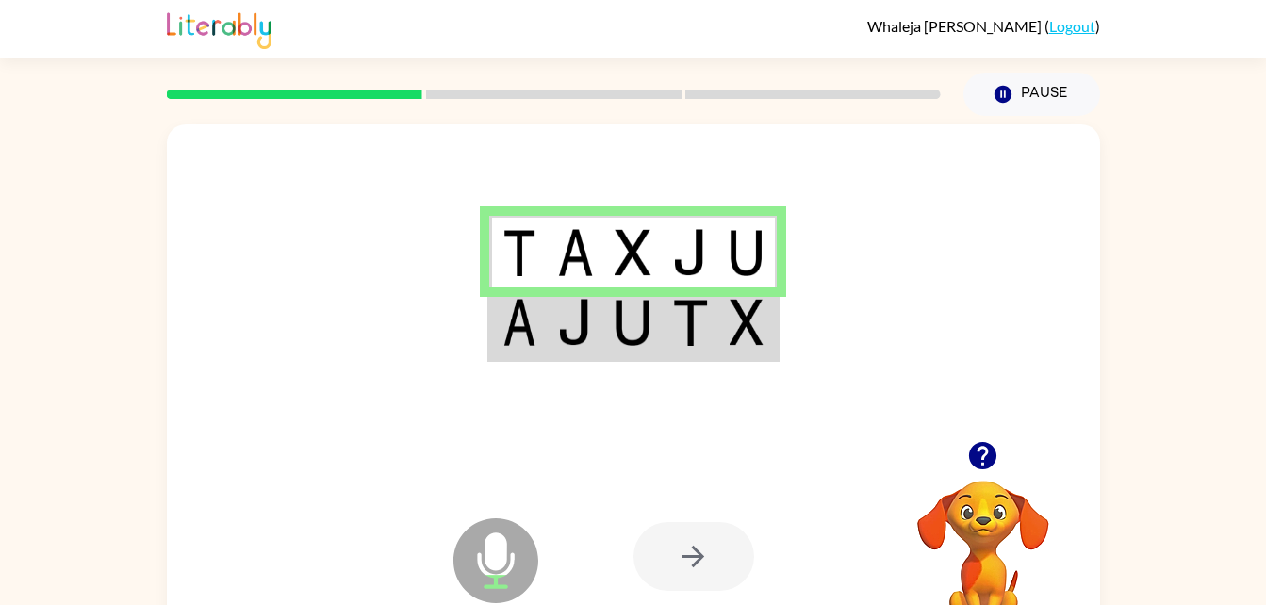
click at [708, 317] on img at bounding box center [690, 322] width 36 height 47
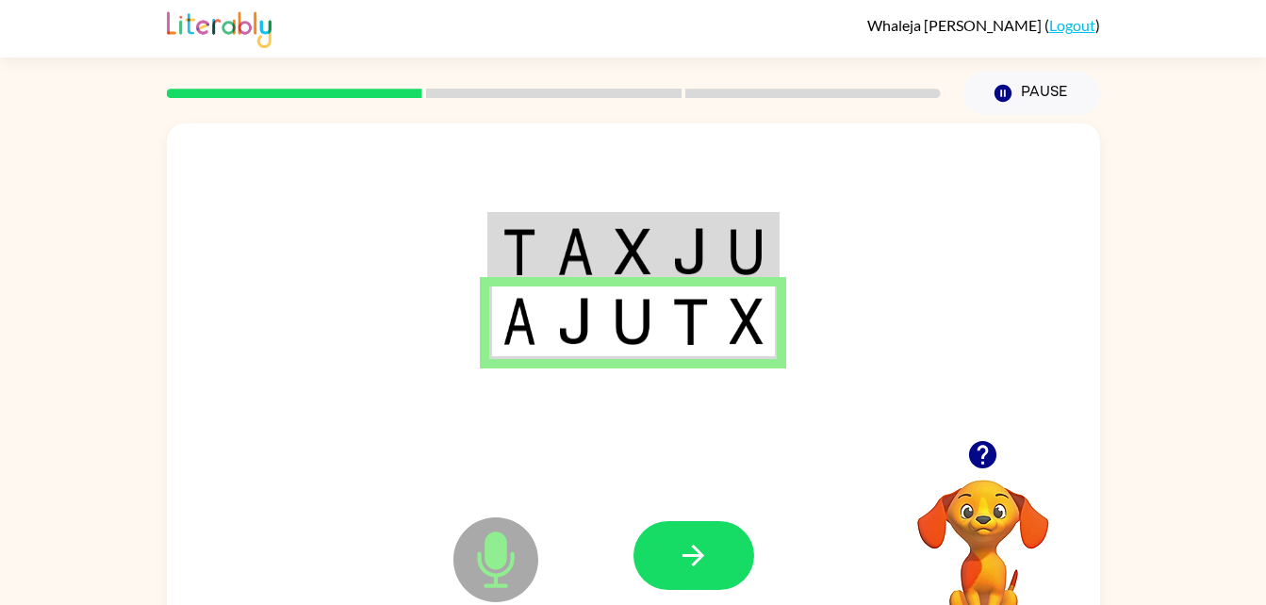
scroll to position [2, 0]
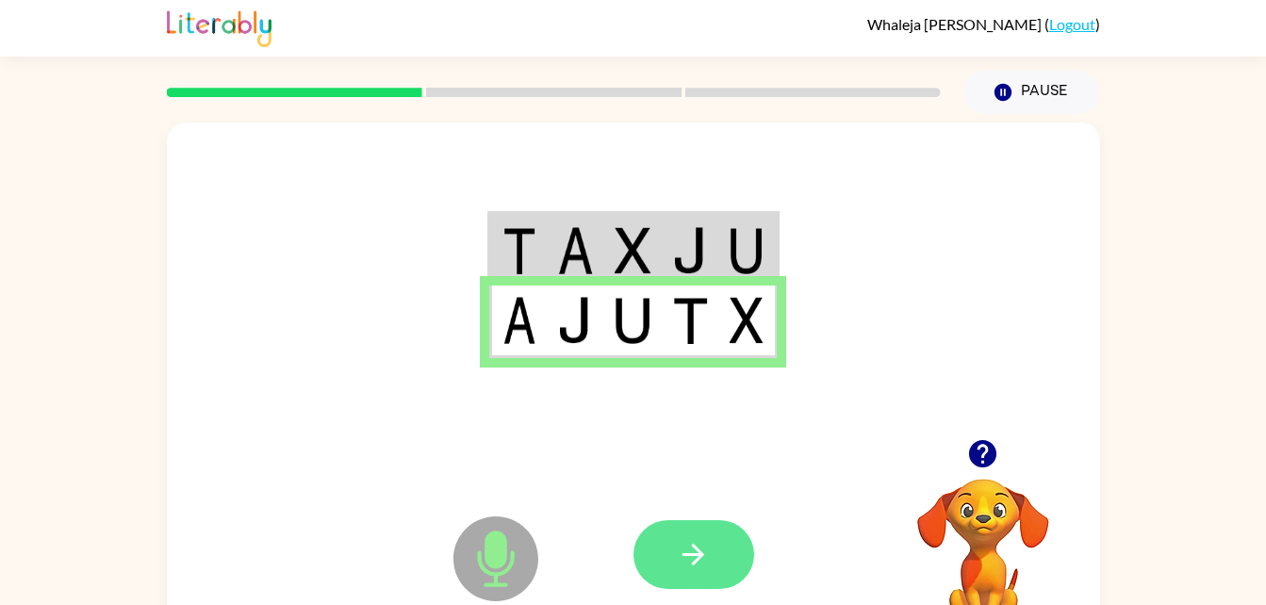
click at [695, 576] on button "button" at bounding box center [693, 554] width 121 height 69
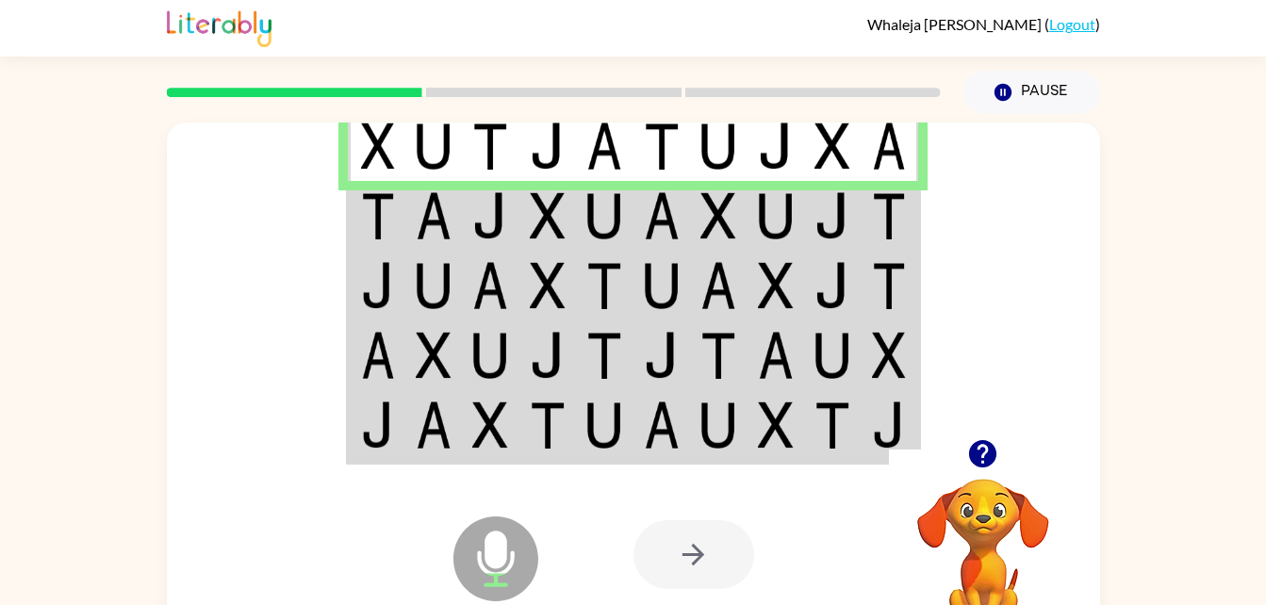
click at [692, 572] on div at bounding box center [693, 554] width 121 height 69
click at [390, 237] on img at bounding box center [378, 215] width 34 height 47
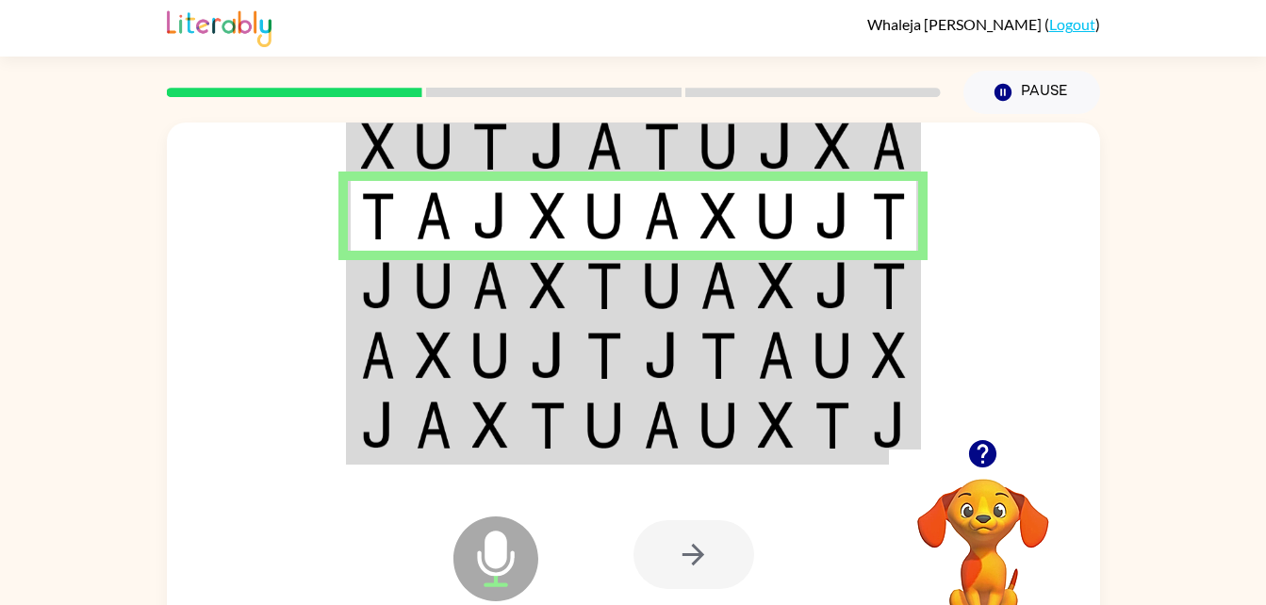
click at [695, 531] on div at bounding box center [693, 554] width 121 height 69
click at [666, 560] on div at bounding box center [693, 554] width 121 height 69
click at [678, 562] on div at bounding box center [693, 554] width 121 height 69
click at [713, 555] on div at bounding box center [693, 554] width 121 height 69
click at [708, 495] on div at bounding box center [772, 555] width 278 height 212
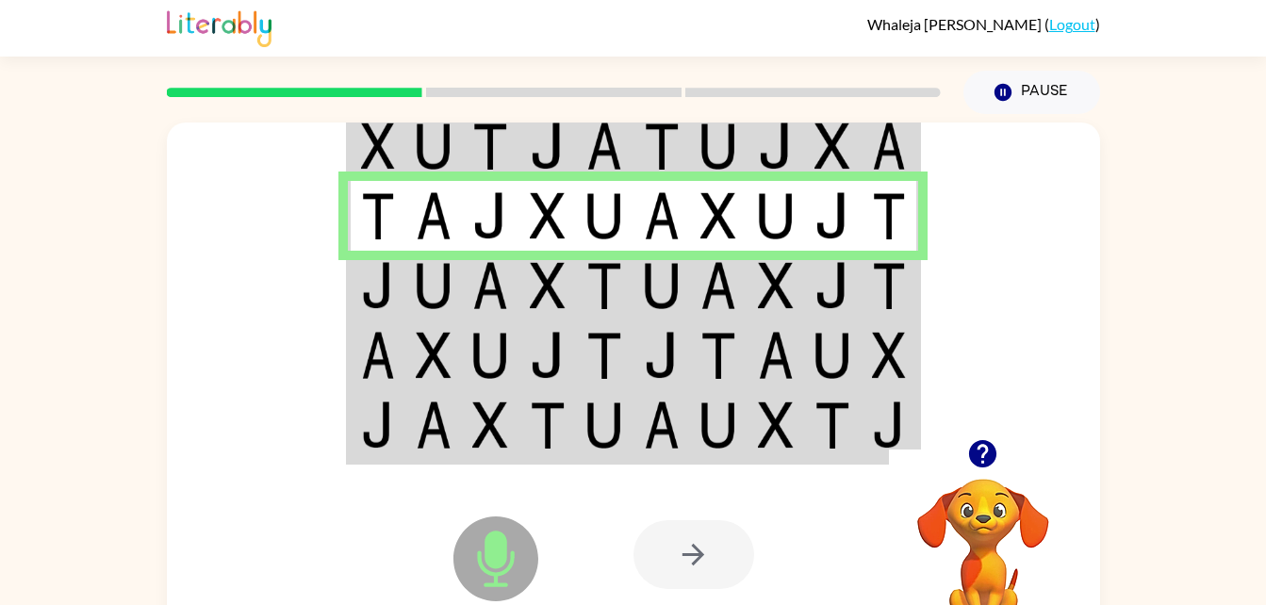
click at [732, 554] on div at bounding box center [693, 554] width 121 height 69
click at [722, 555] on div at bounding box center [693, 554] width 121 height 69
click at [713, 560] on div at bounding box center [693, 554] width 121 height 69
click at [694, 578] on div at bounding box center [693, 554] width 121 height 69
click at [683, 571] on div at bounding box center [693, 554] width 121 height 69
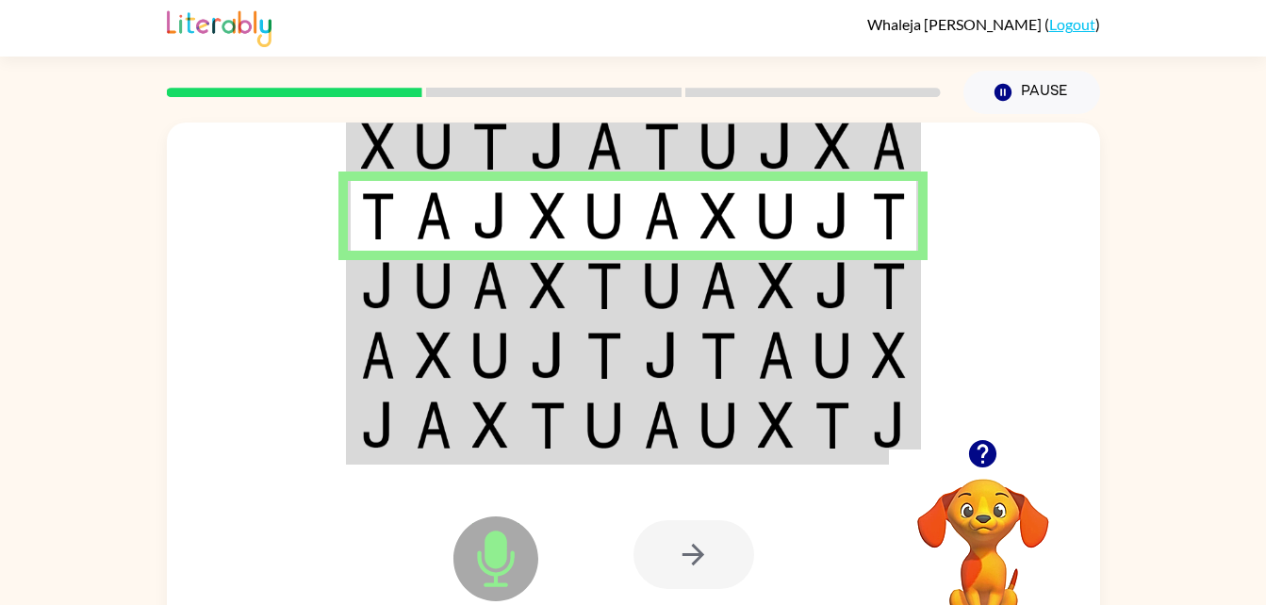
click at [695, 558] on div at bounding box center [693, 554] width 121 height 69
click at [687, 565] on div at bounding box center [693, 554] width 121 height 69
click at [691, 563] on div at bounding box center [693, 554] width 121 height 69
click at [701, 567] on div at bounding box center [693, 554] width 121 height 69
click at [708, 564] on div at bounding box center [693, 554] width 121 height 69
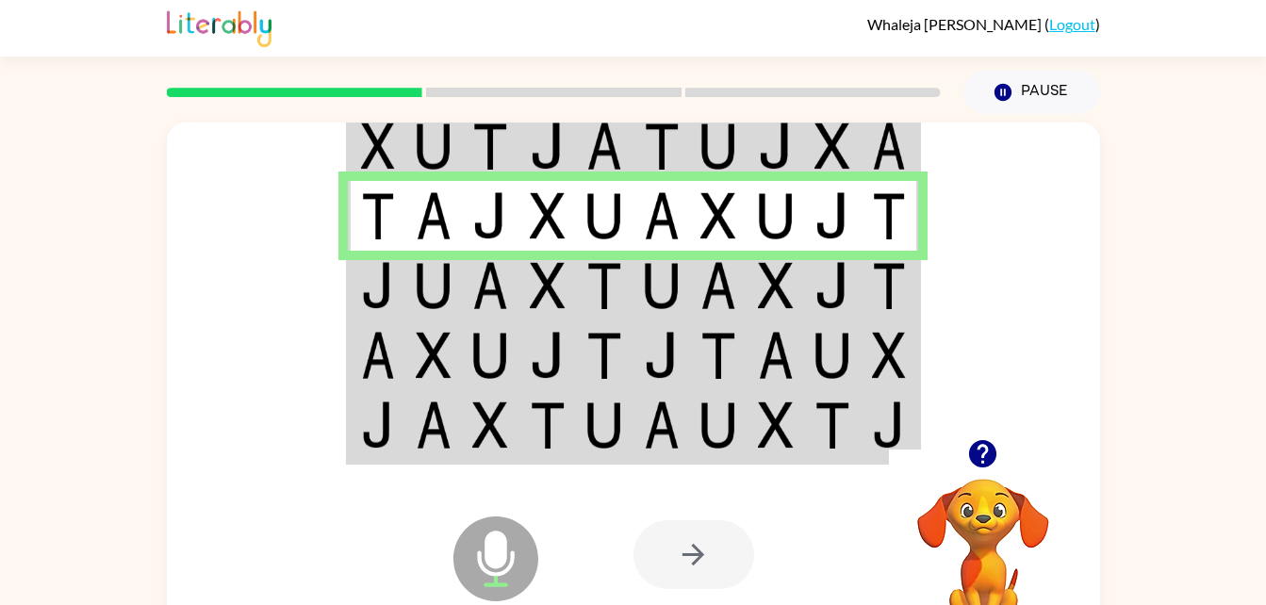
click at [714, 289] on img at bounding box center [718, 285] width 36 height 47
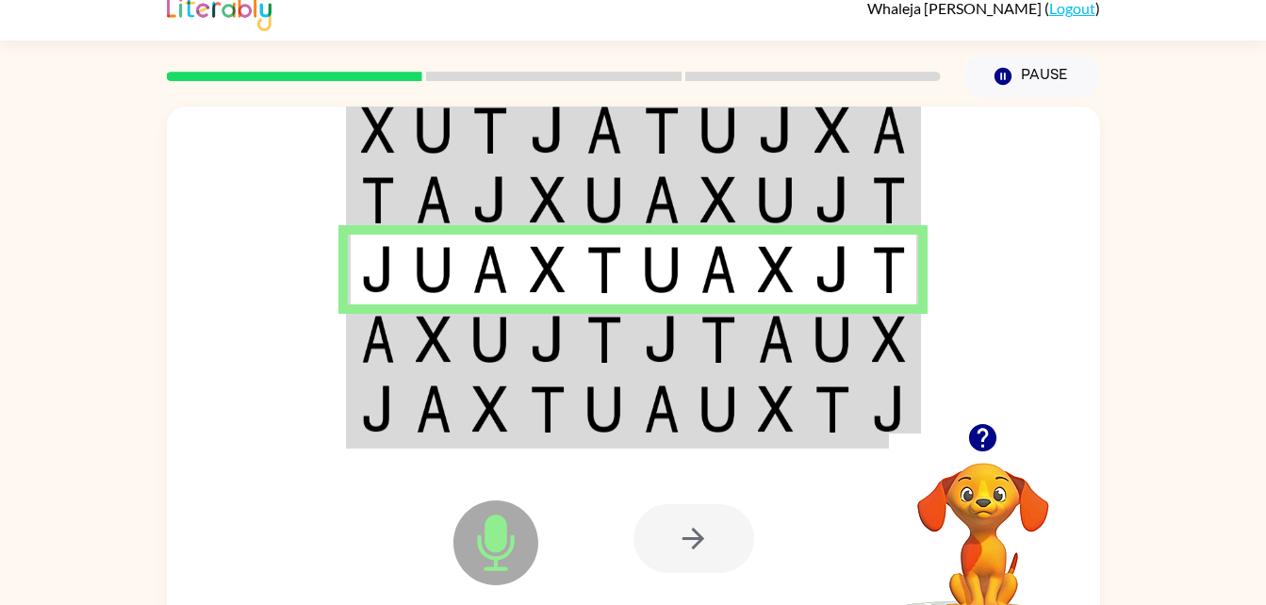
scroll to position [0, 0]
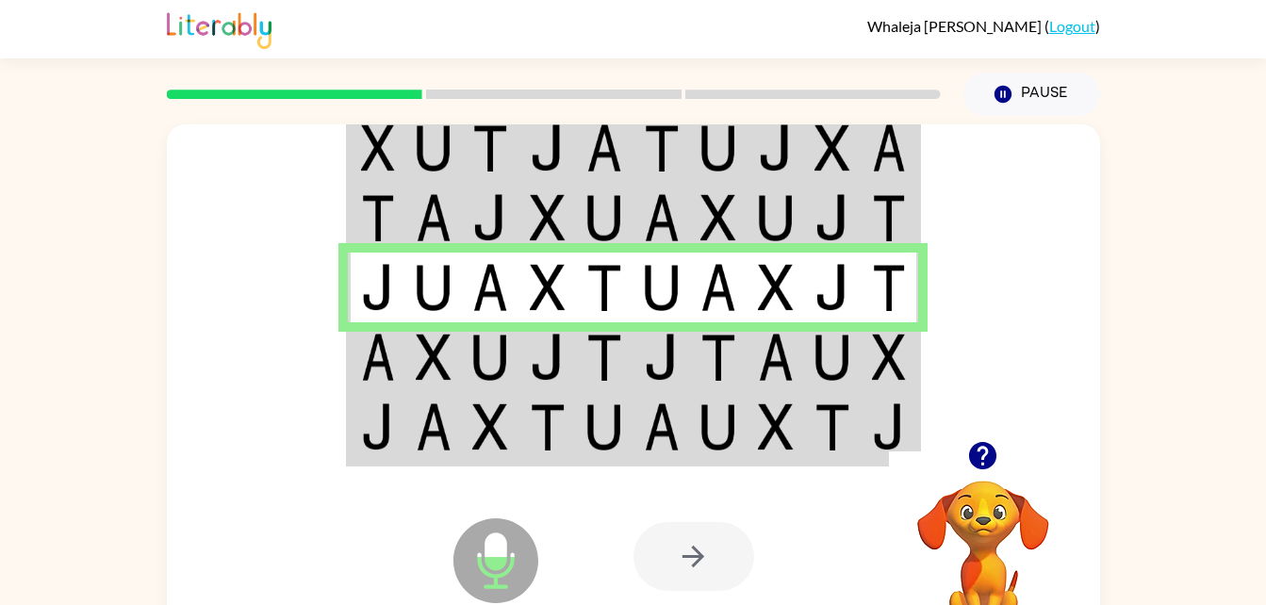
click at [420, 367] on img at bounding box center [434, 357] width 36 height 47
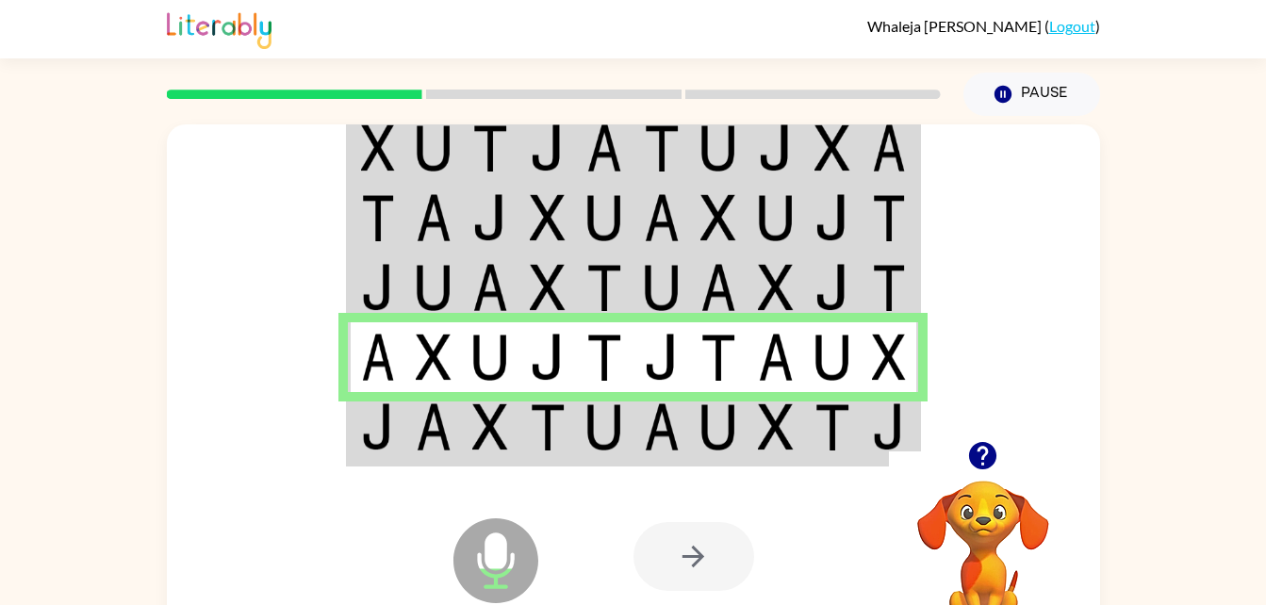
click at [564, 419] on img at bounding box center [548, 426] width 36 height 47
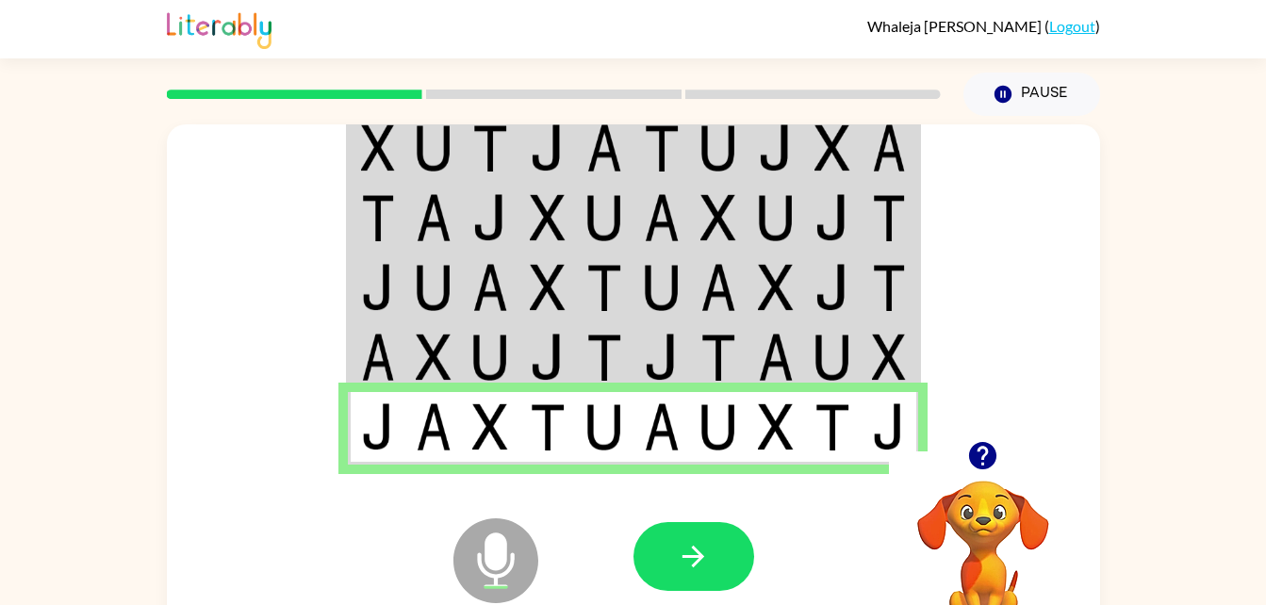
scroll to position [24, 0]
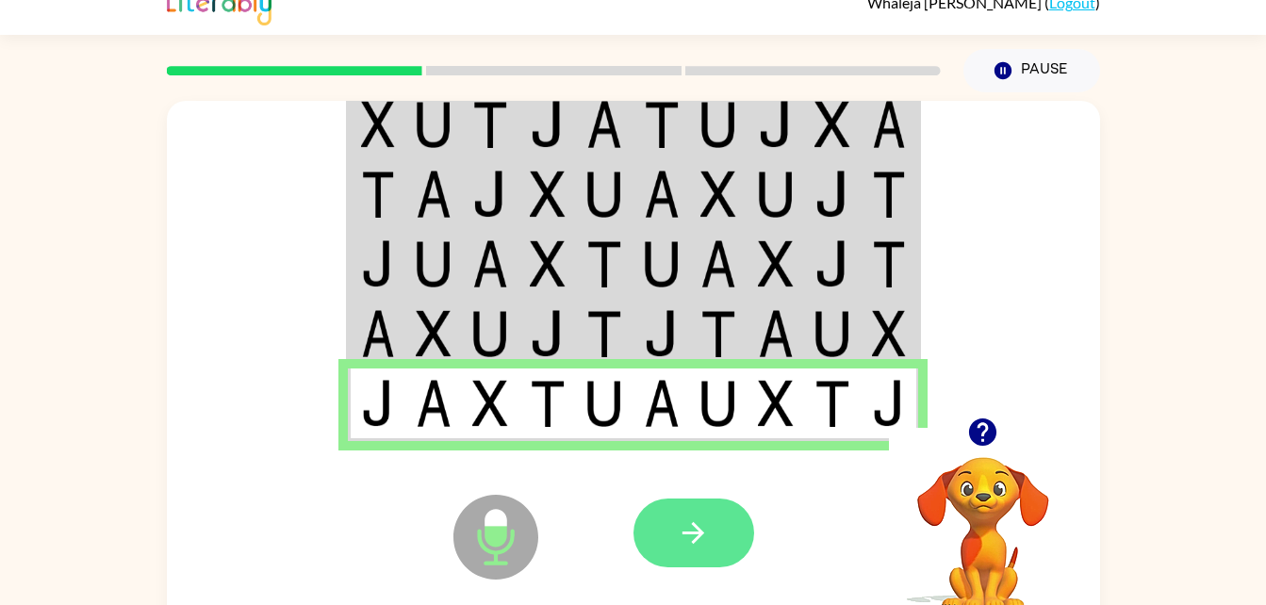
click at [708, 564] on button "button" at bounding box center [693, 532] width 121 height 69
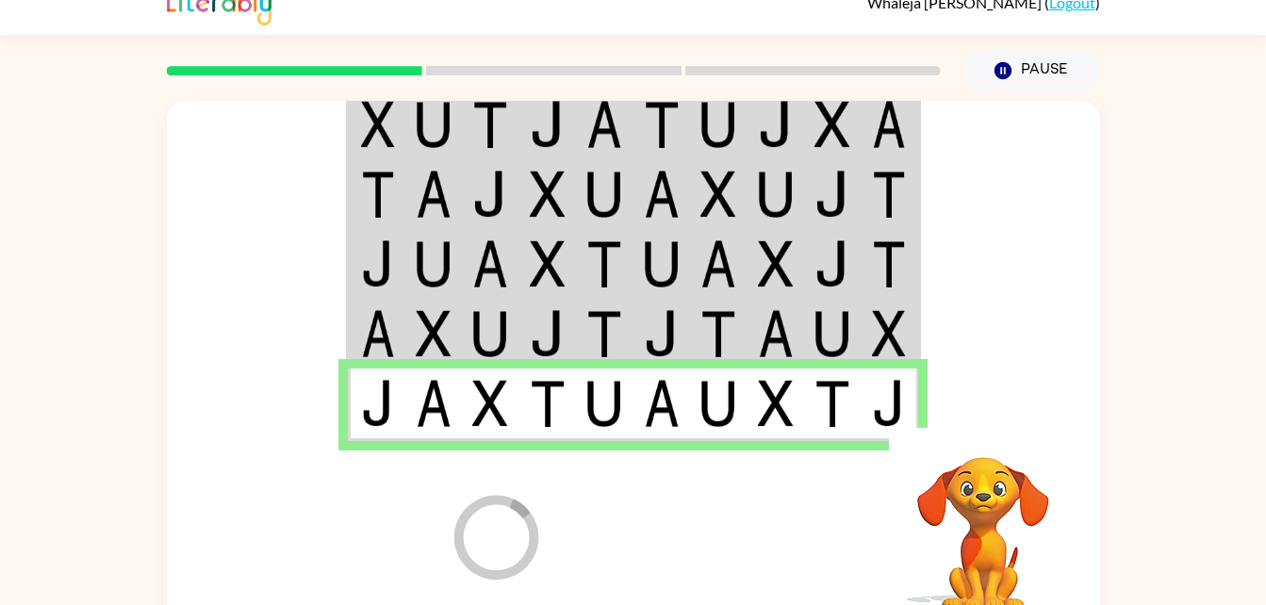
click at [691, 548] on div at bounding box center [772, 533] width 278 height 212
click at [697, 545] on div at bounding box center [772, 533] width 278 height 212
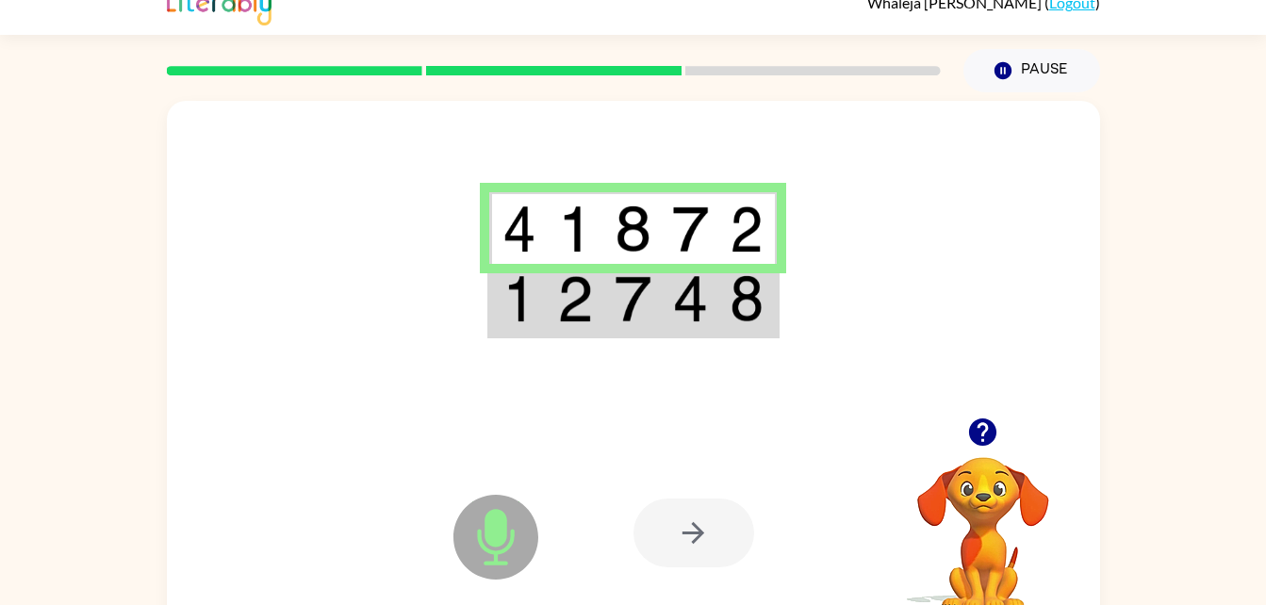
click at [570, 311] on img at bounding box center [575, 298] width 36 height 47
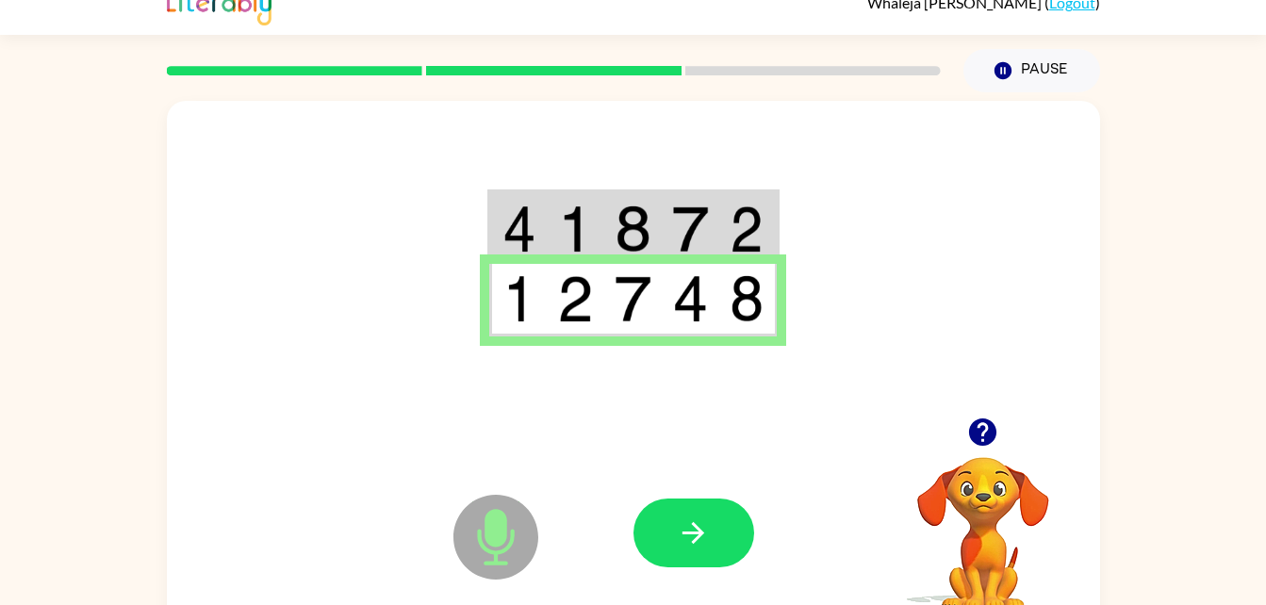
scroll to position [27, 0]
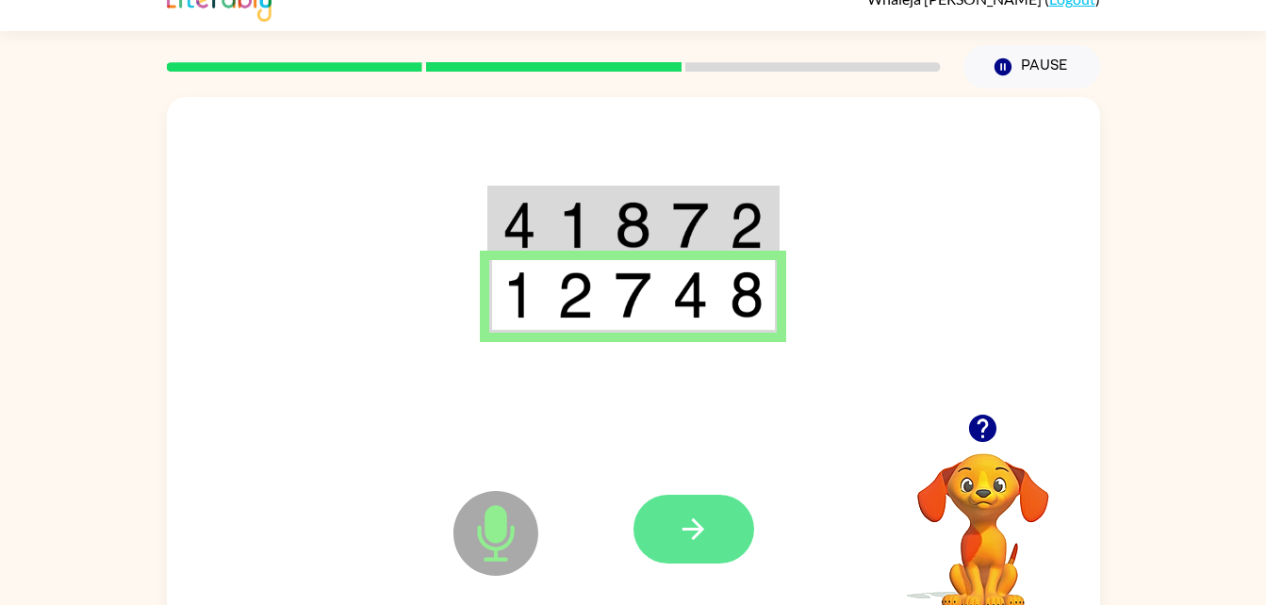
click at [662, 513] on button "button" at bounding box center [693, 529] width 121 height 69
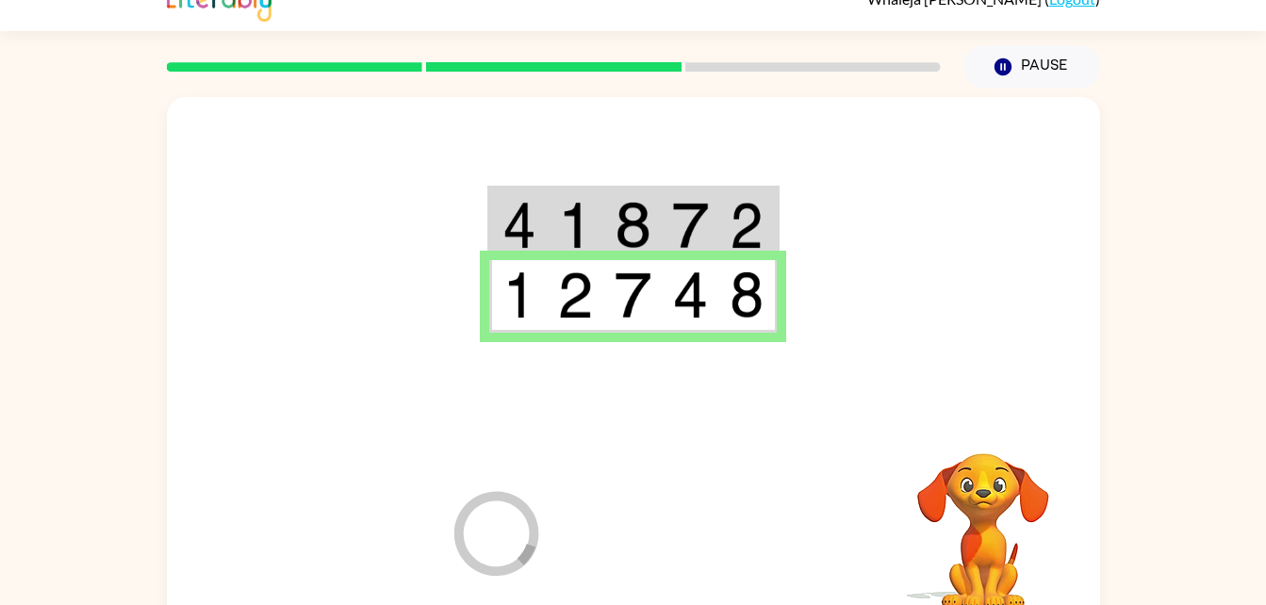
click at [693, 520] on div at bounding box center [772, 529] width 278 height 212
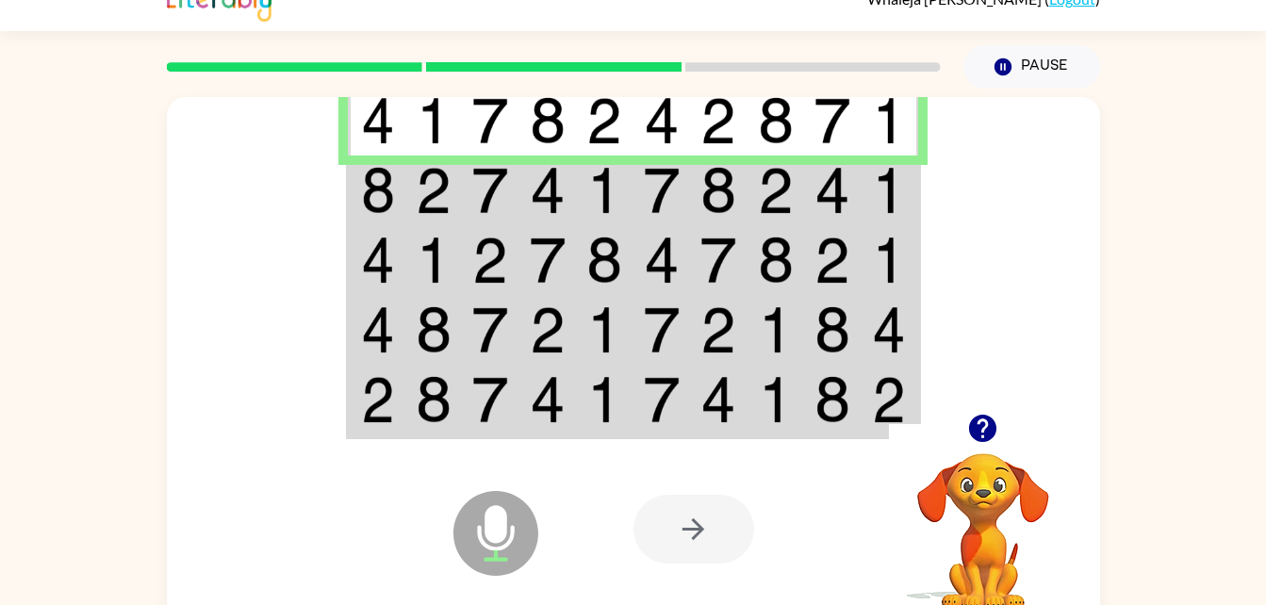
click at [541, 176] on img at bounding box center [548, 190] width 36 height 47
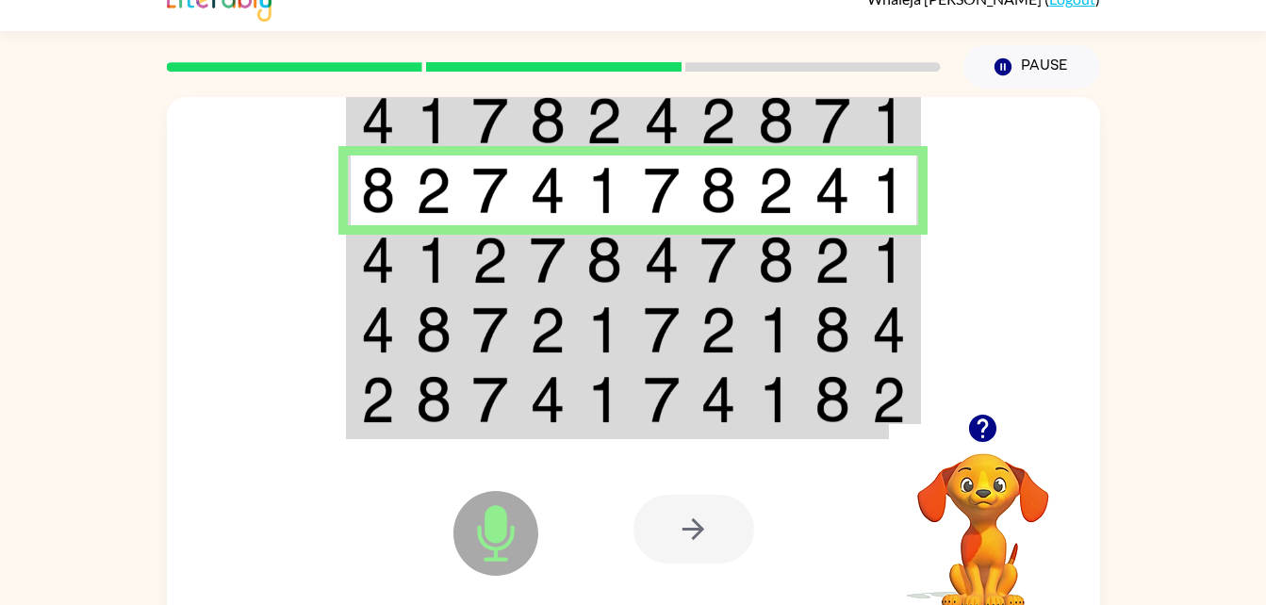
click at [388, 254] on img at bounding box center [378, 260] width 34 height 47
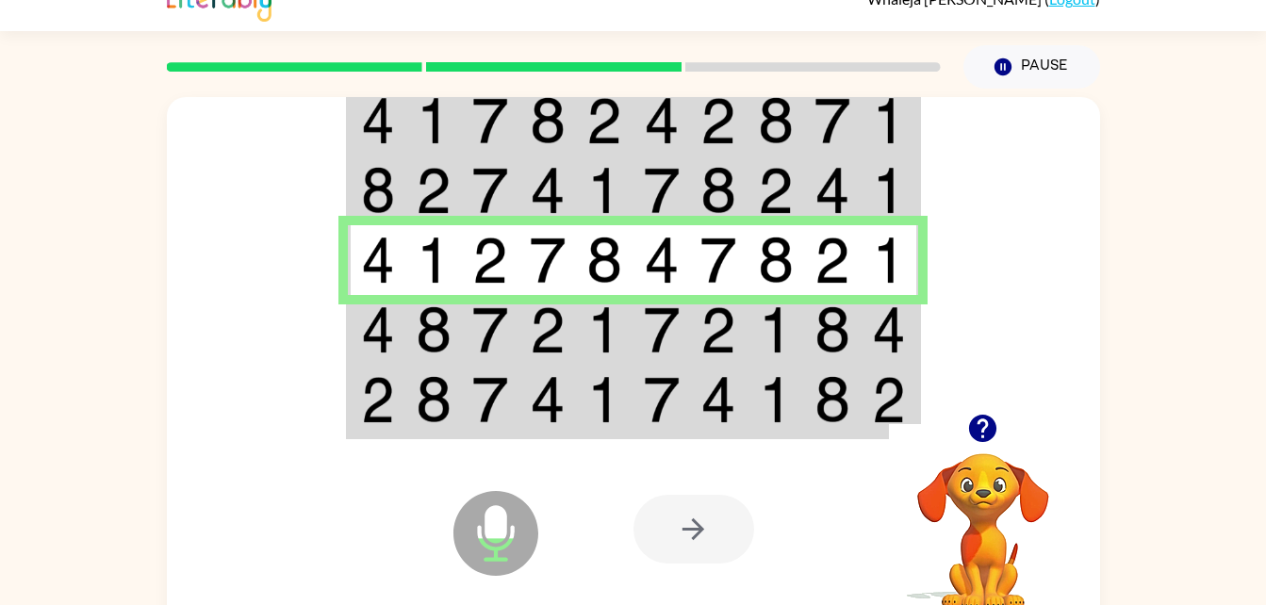
click at [411, 311] on td at bounding box center [433, 330] width 57 height 70
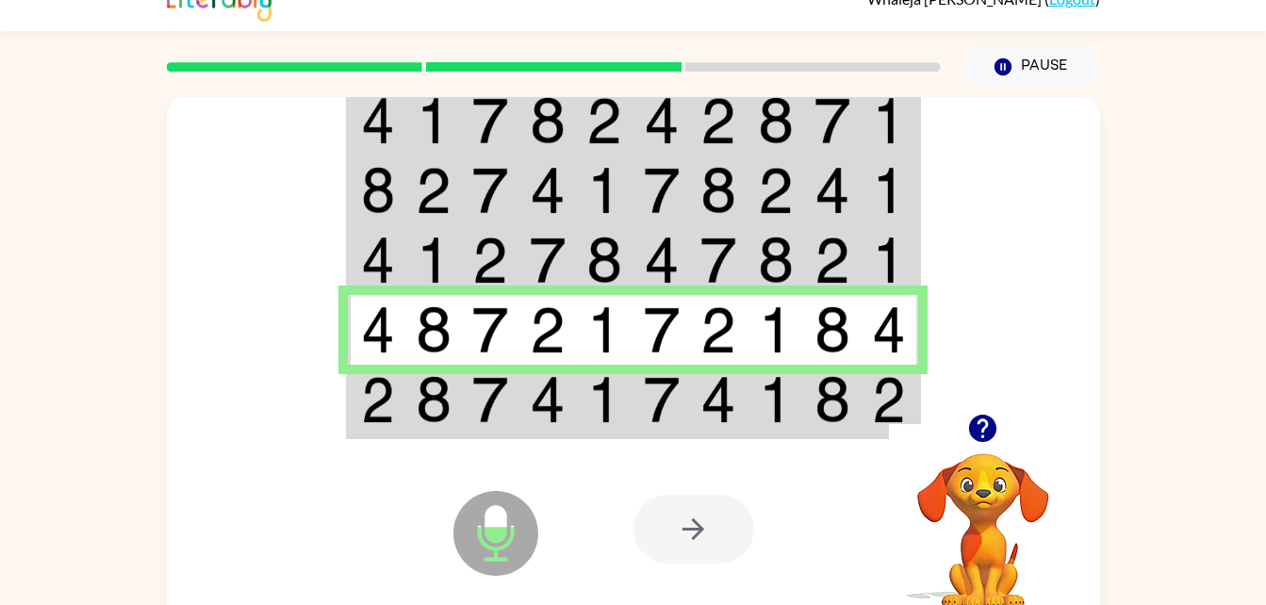
click at [597, 423] on div "Microphone The Microphone is here when it is your turn to talk Your browser mus…" at bounding box center [633, 529] width 933 height 212
click at [605, 424] on div "Microphone The Microphone is here when it is your turn to talk Your browser mus…" at bounding box center [633, 529] width 933 height 212
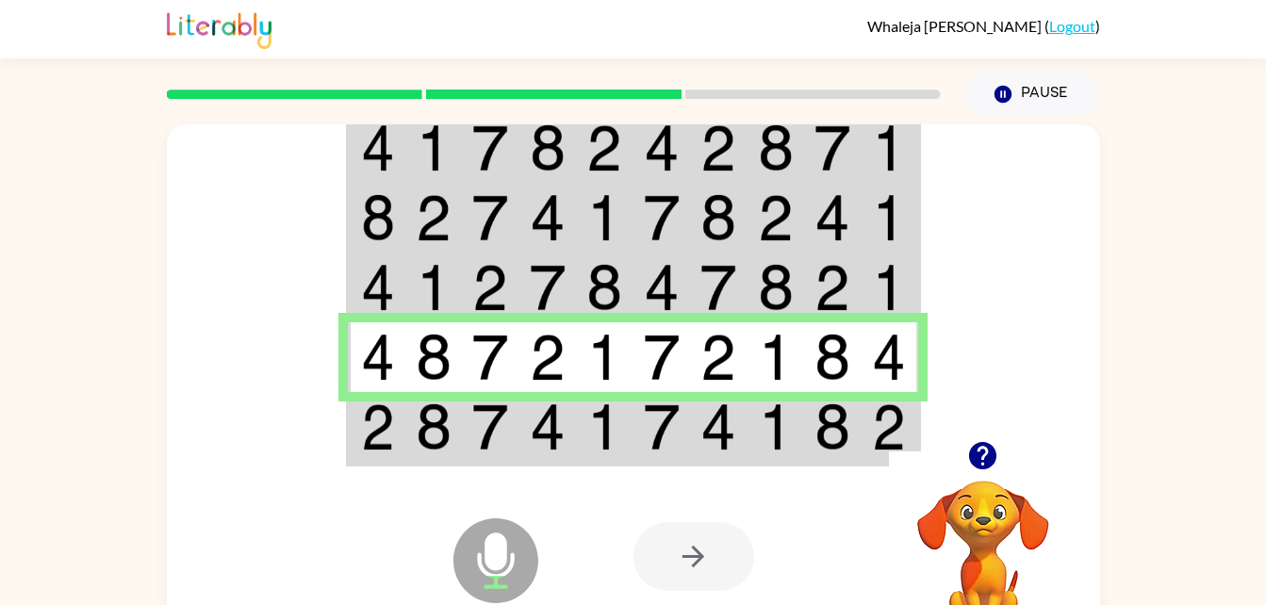
click at [525, 461] on div "Microphone The Microphone is here when it is your turn to talk" at bounding box center [449, 512] width 188 height 125
click at [552, 461] on div "Microphone The Microphone is here when it is your turn to talk Your browser mus…" at bounding box center [633, 556] width 933 height 212
click at [563, 428] on img at bounding box center [548, 426] width 36 height 47
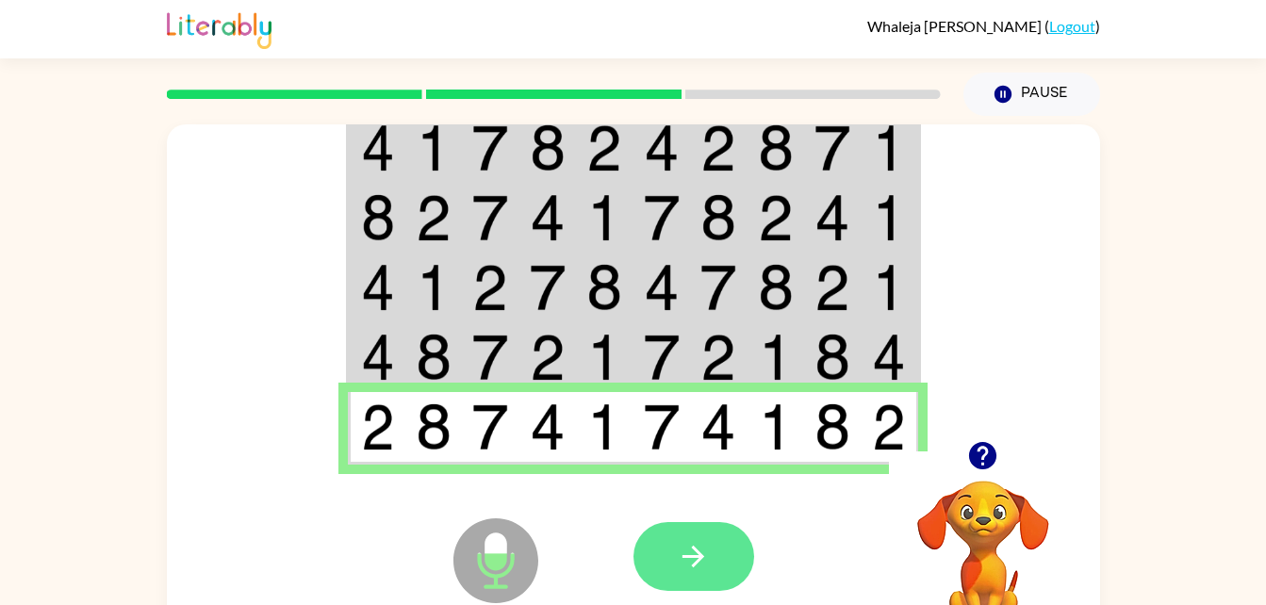
click at [711, 578] on button "button" at bounding box center [693, 556] width 121 height 69
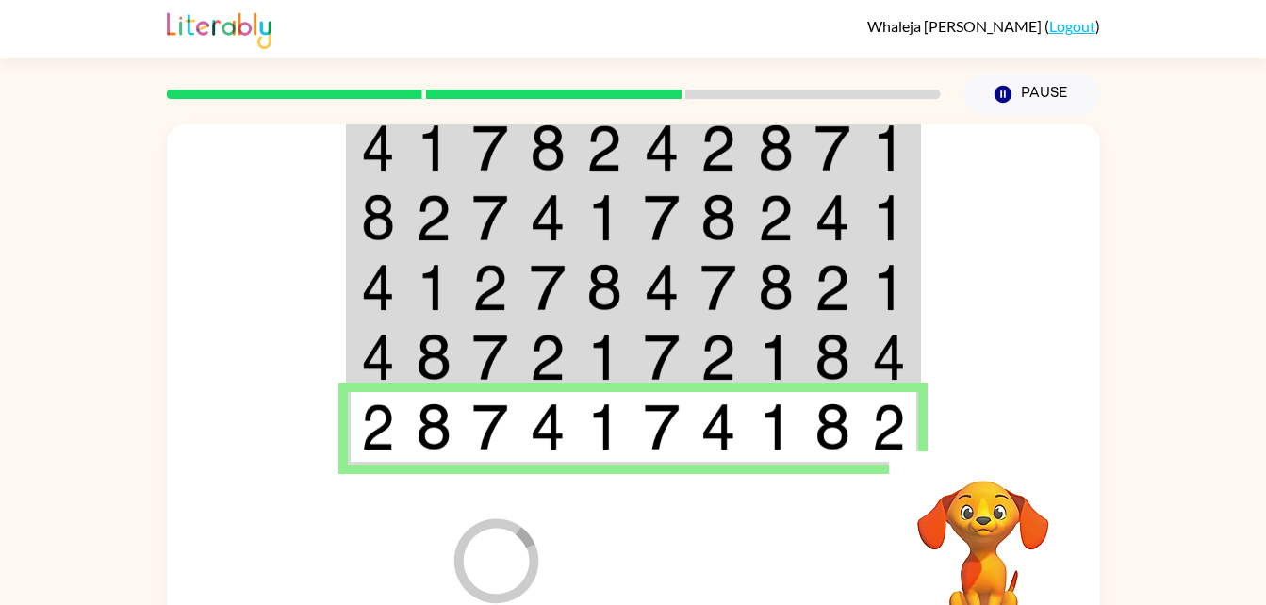
click at [700, 561] on div at bounding box center [772, 556] width 278 height 212
